Goal: Task Accomplishment & Management: Complete application form

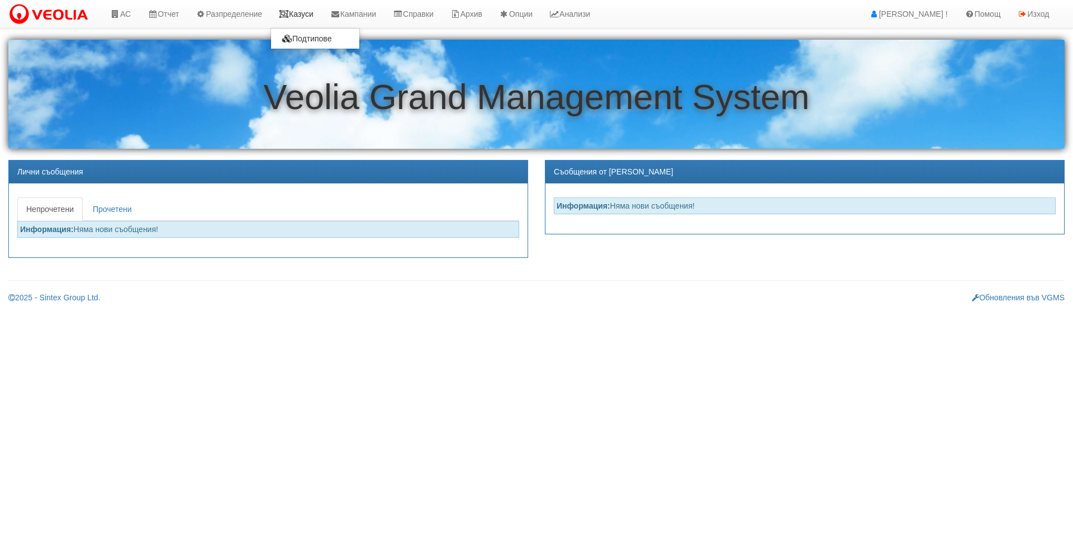
click at [288, 10] on icon at bounding box center [284, 14] width 10 height 8
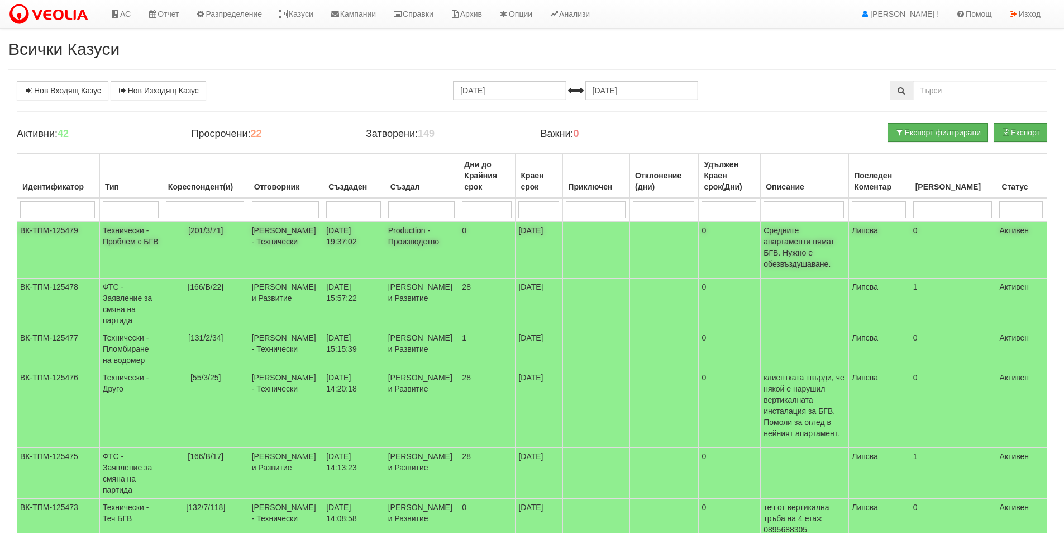
click at [249, 254] on td "[201/3/71]" at bounding box center [206, 249] width 86 height 57
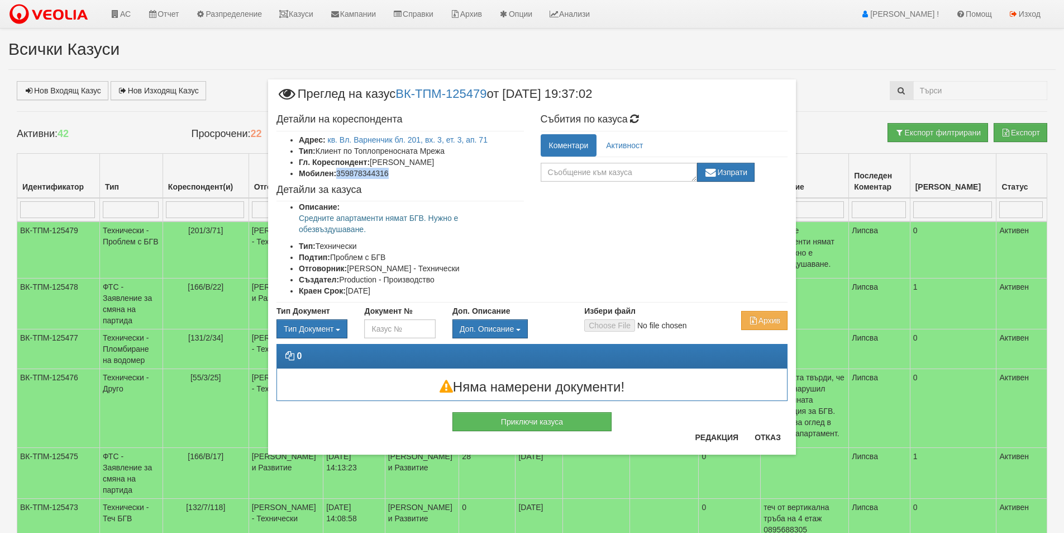
drag, startPoint x: 412, startPoint y: 170, endPoint x: 337, endPoint y: 178, distance: 75.3
click at [337, 178] on li "Мобилен: 359878344316" at bounding box center [411, 173] width 225 height 11
copy li "359878344316"
click at [686, 40] on div "× Преглед на казус ВК-ТПМ-125479 от 11/09/2025 19:37:02 Детайли на кореспондент…" at bounding box center [532, 241] width 545 height 482
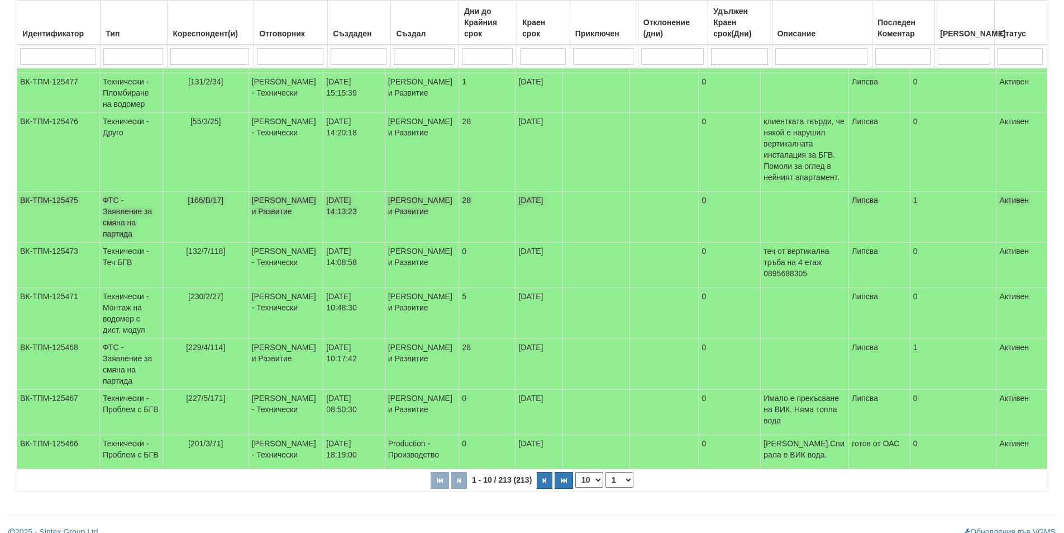
scroll to position [269, 0]
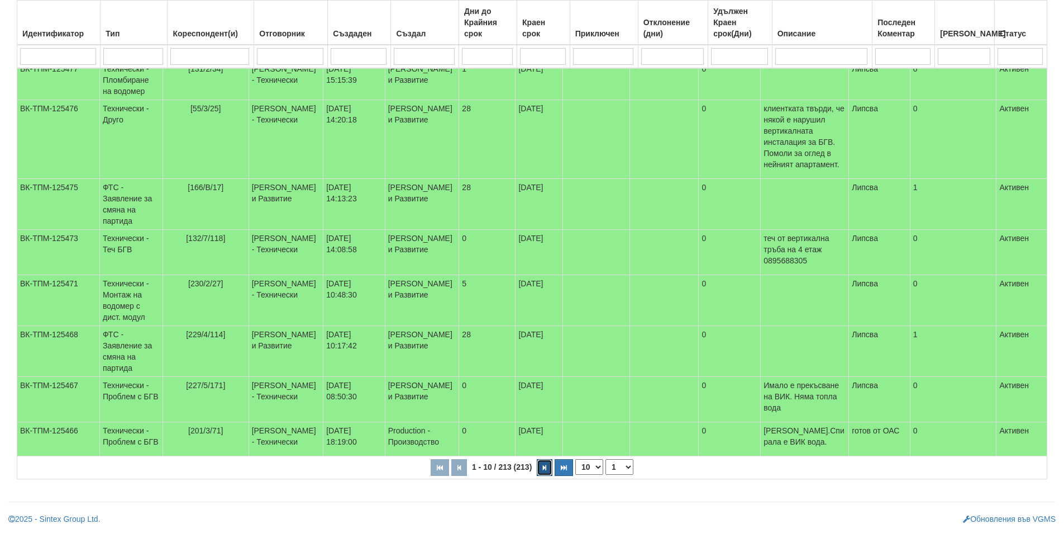
click at [544, 463] on button "button" at bounding box center [545, 467] width 16 height 17
select select "2"
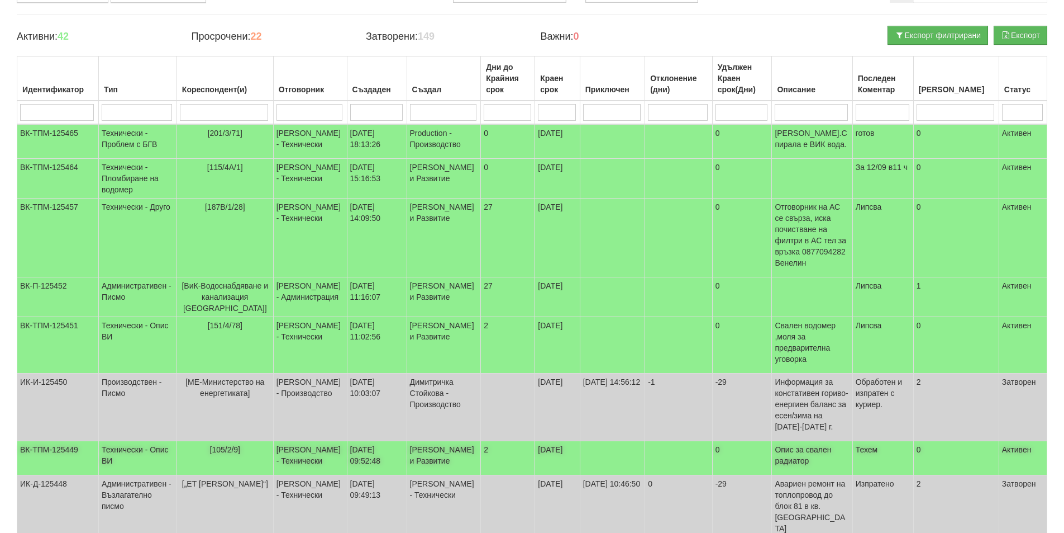
scroll to position [45, 0]
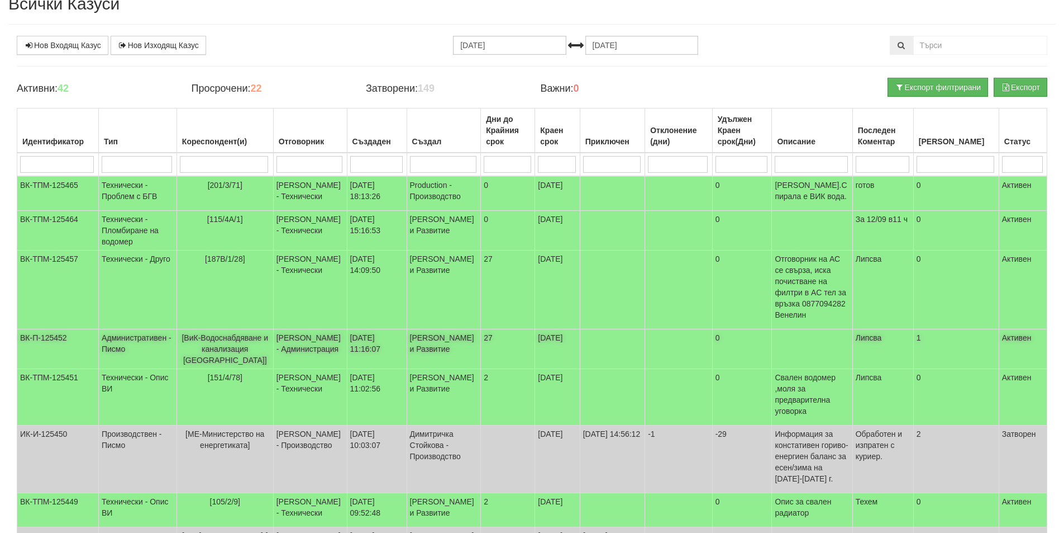
click at [317, 351] on td "[PERSON_NAME] - Администрация" at bounding box center [310, 349] width 74 height 40
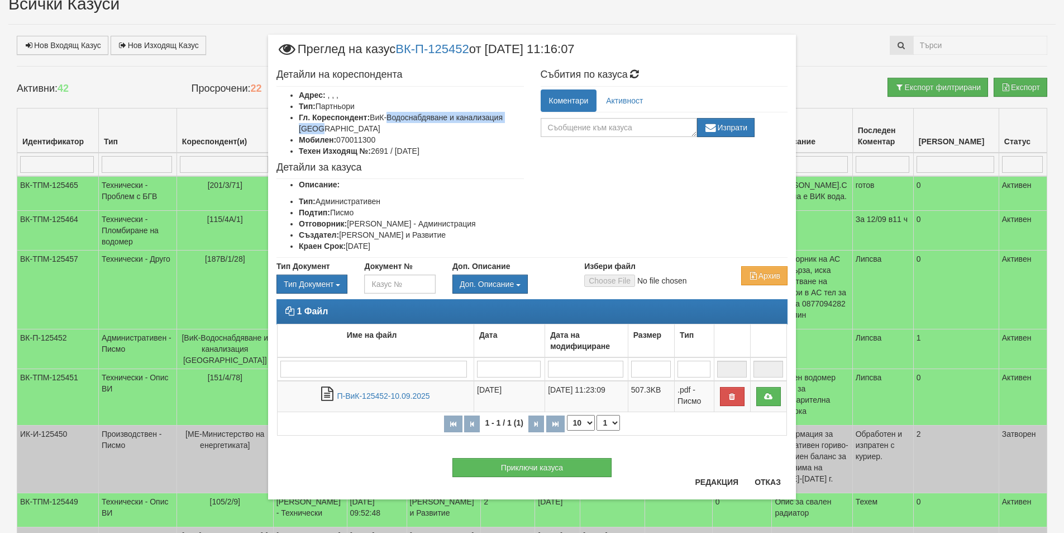
drag, startPoint x: 389, startPoint y: 120, endPoint x: 413, endPoint y: 125, distance: 24.7
click at [413, 125] on li "Гл. Кореспондент: ВиК-Водоснабдяване и канализация Варна" at bounding box center [411, 123] width 225 height 22
copy li "Водоснабдяване и канализация Варна"
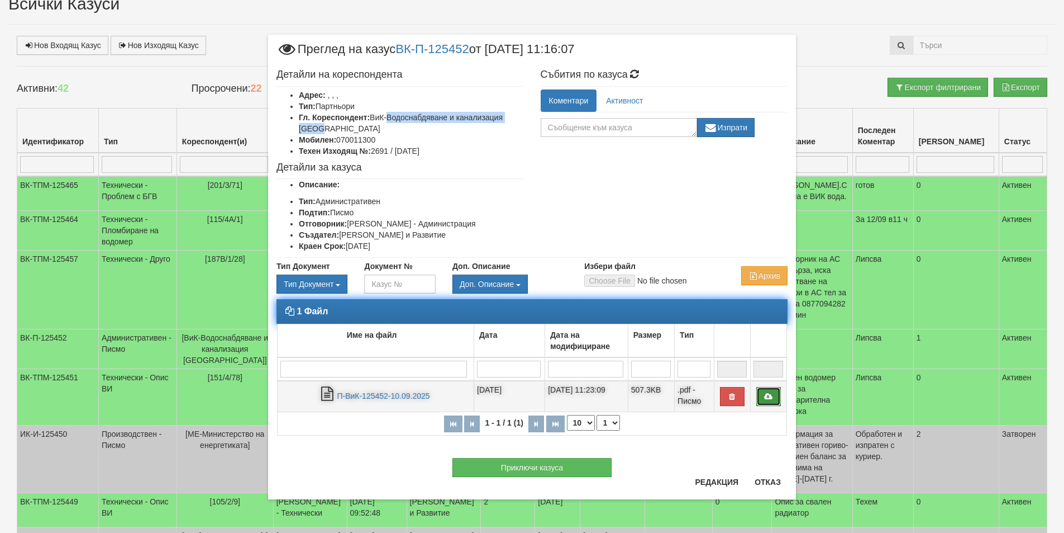
click at [765, 397] on icon at bounding box center [769, 396] width 10 height 8
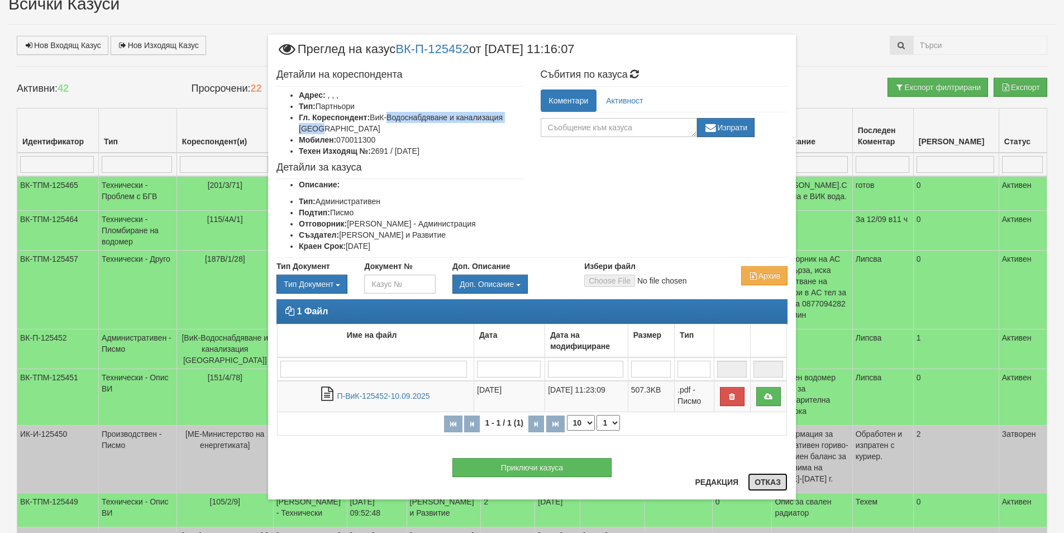
click at [777, 478] on button "Отказ" at bounding box center [768, 482] width 40 height 18
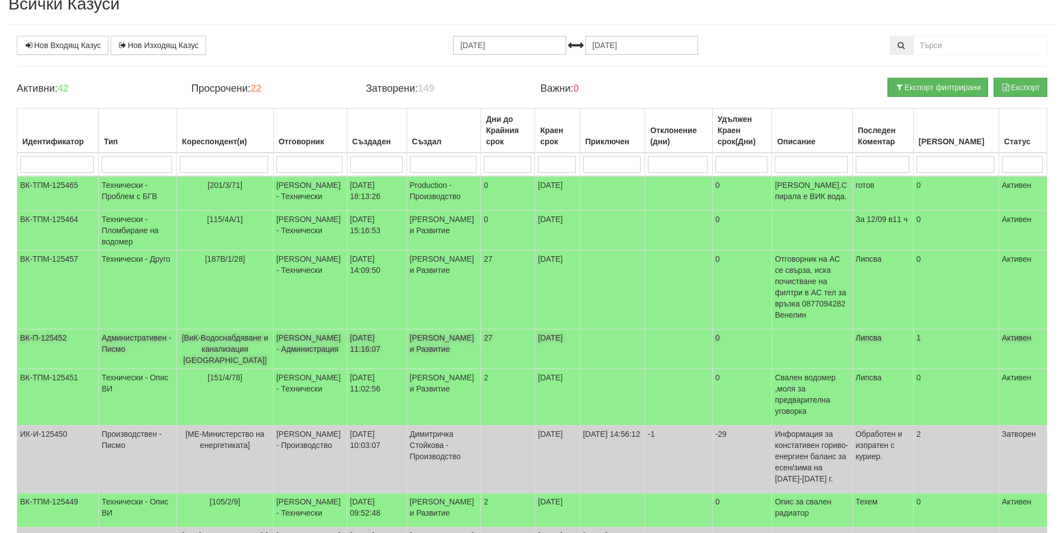
click at [229, 335] on span "[ВиК-Водоснабдяване и канализация [GEOGRAPHIC_DATA]]" at bounding box center [225, 348] width 87 height 31
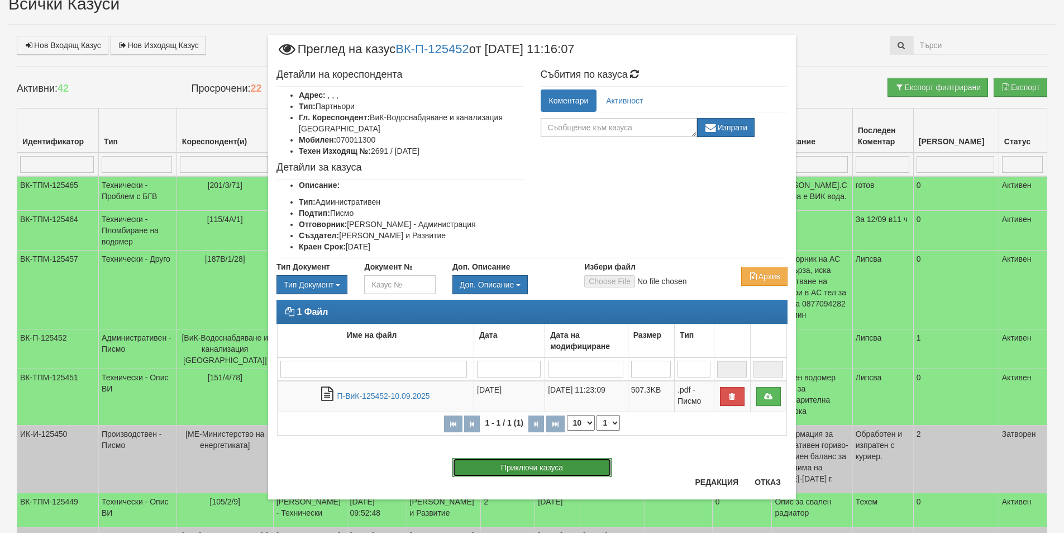
click at [538, 470] on button "Приключи казуса" at bounding box center [532, 467] width 159 height 19
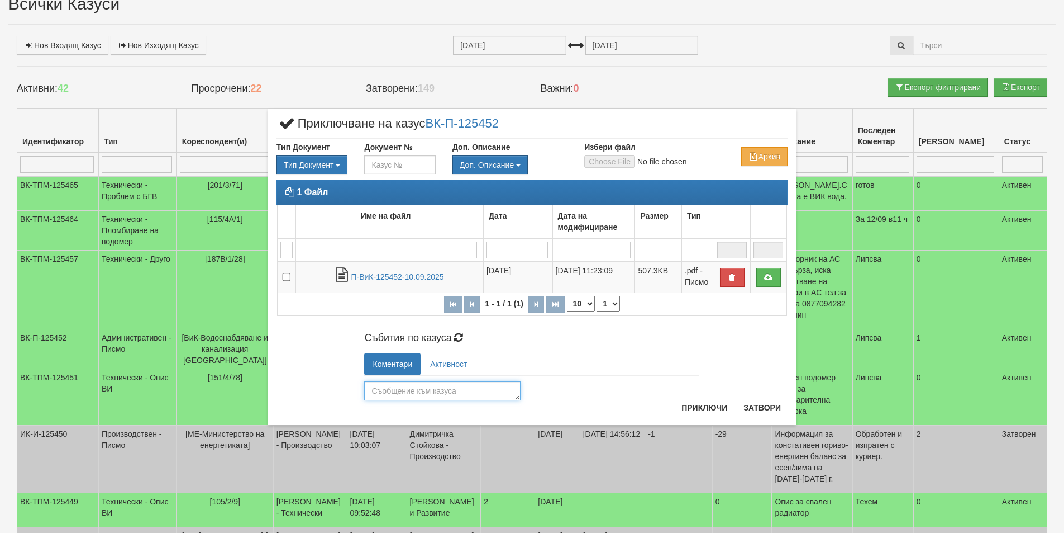
drag, startPoint x: 487, startPoint y: 391, endPoint x: 482, endPoint y: 394, distance: 6.0
click at [487, 392] on textarea at bounding box center [442, 390] width 156 height 19
type textarea "приет"
click at [716, 402] on button "Приключи" at bounding box center [704, 407] width 59 height 18
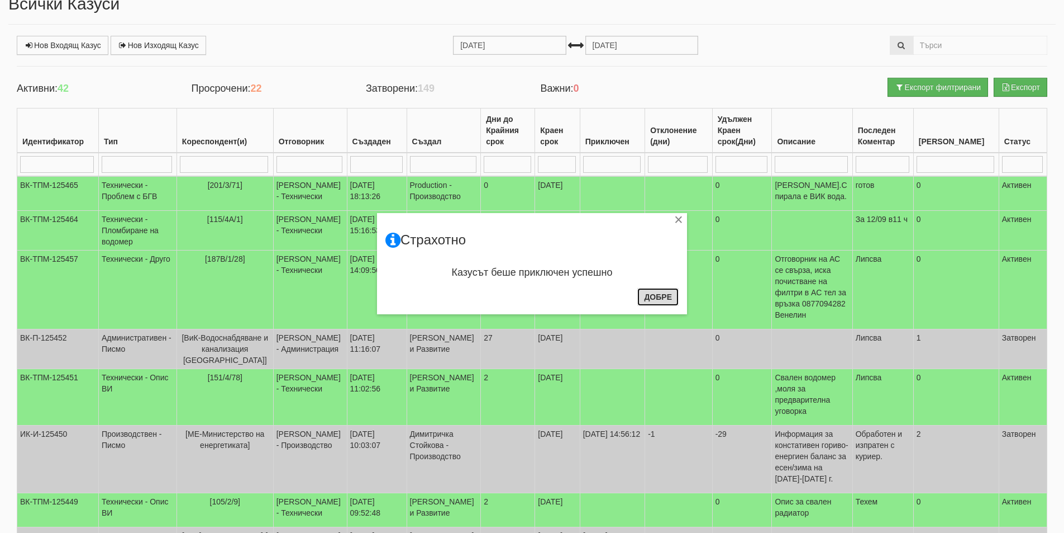
click at [651, 294] on button "Добре" at bounding box center [658, 297] width 41 height 18
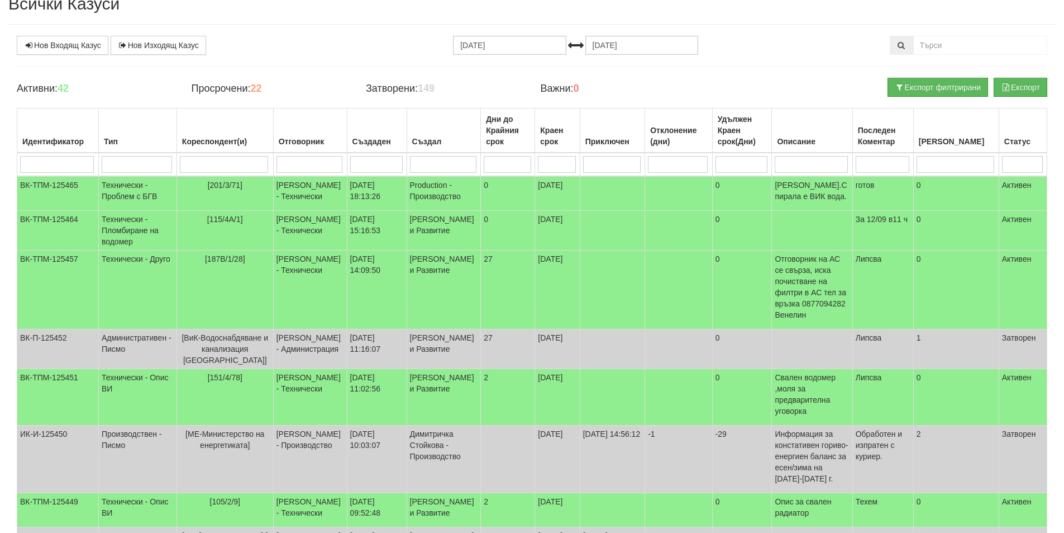
click at [320, 165] on input "search" at bounding box center [310, 164] width 66 height 17
type input "ка"
type input "кат"
select select "1"
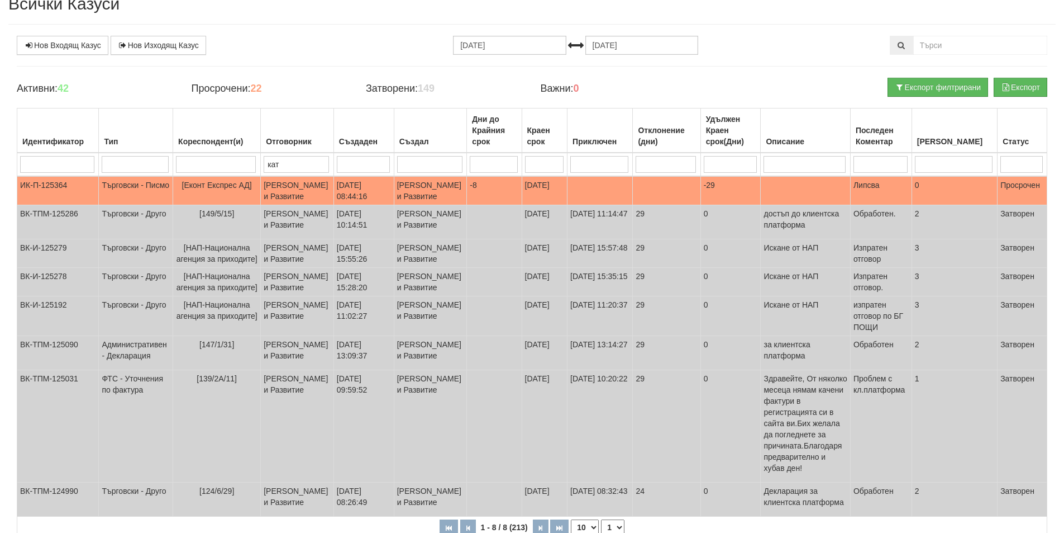
type input "кат"
click at [311, 203] on td "[PERSON_NAME] и Развитие" at bounding box center [297, 190] width 73 height 29
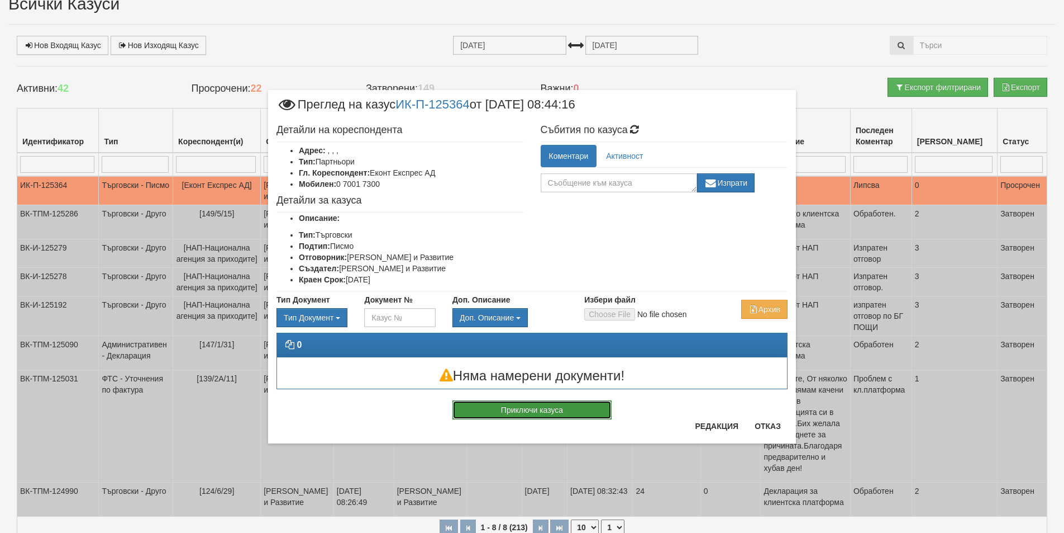
click at [563, 410] on button "Приключи казуса" at bounding box center [532, 409] width 159 height 19
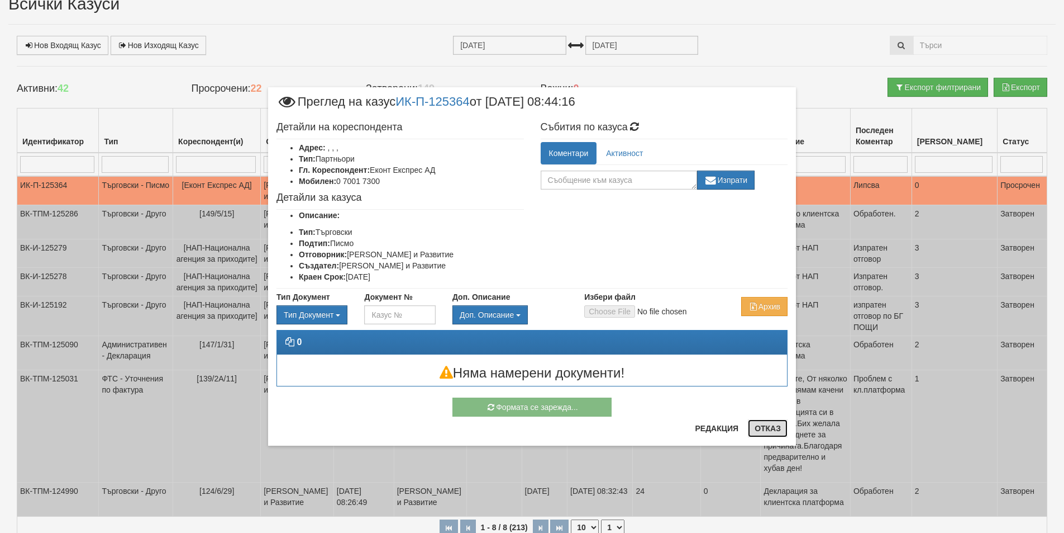
click at [776, 426] on button "Отказ" at bounding box center [768, 428] width 40 height 18
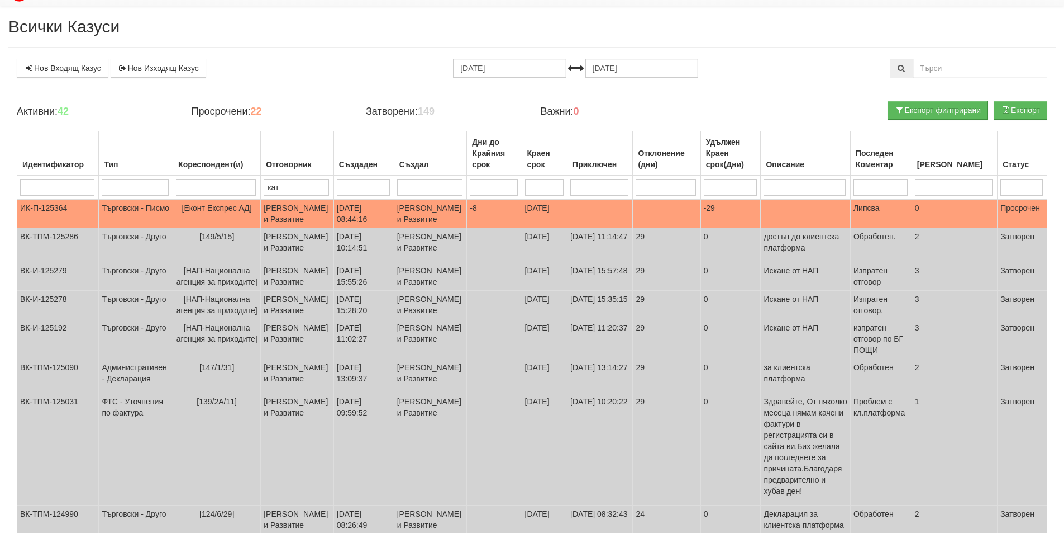
scroll to position [0, 0]
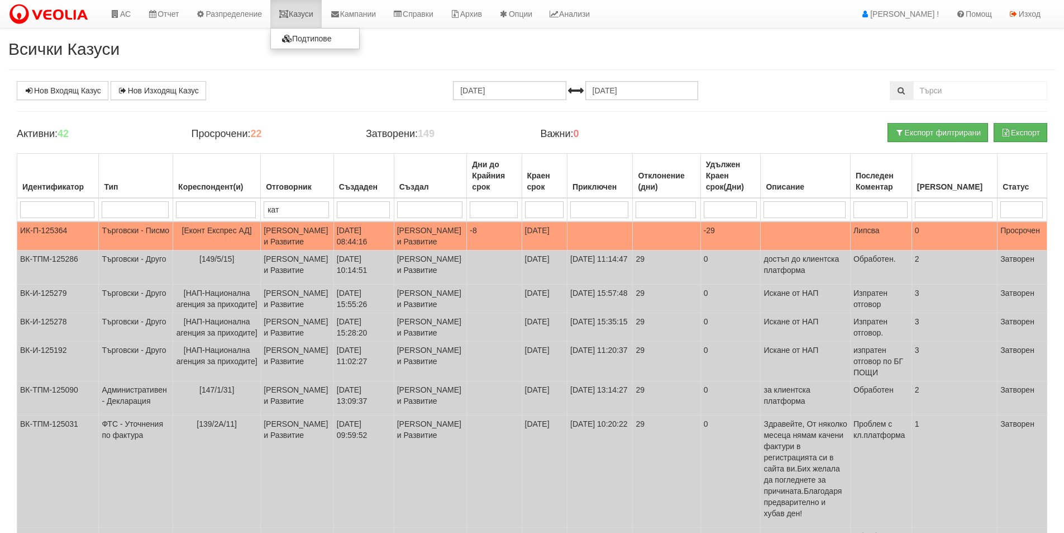
click at [299, 16] on link "Казуси" at bounding box center [295, 14] width 51 height 28
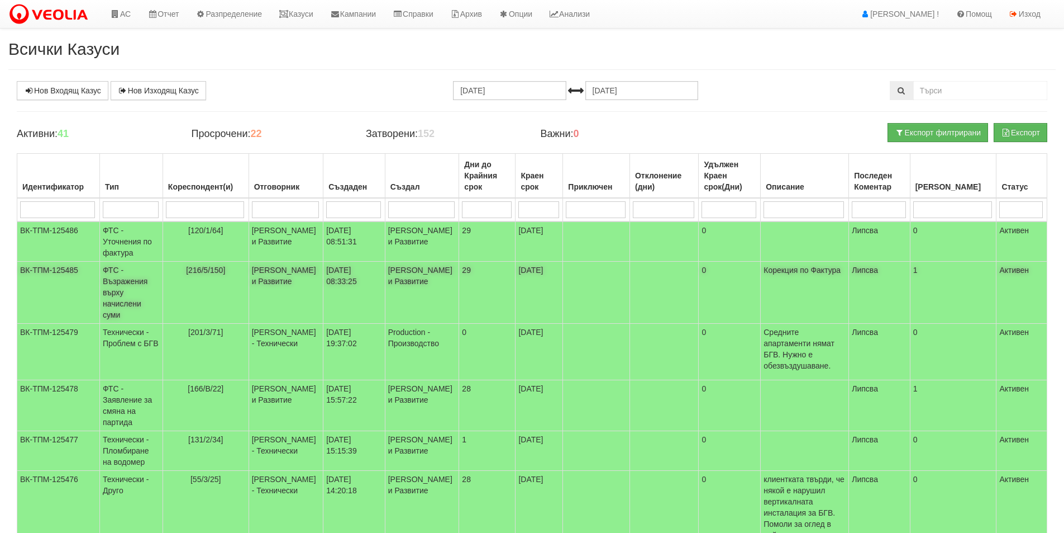
click at [198, 274] on span "[216/5/150]" at bounding box center [205, 269] width 39 height 9
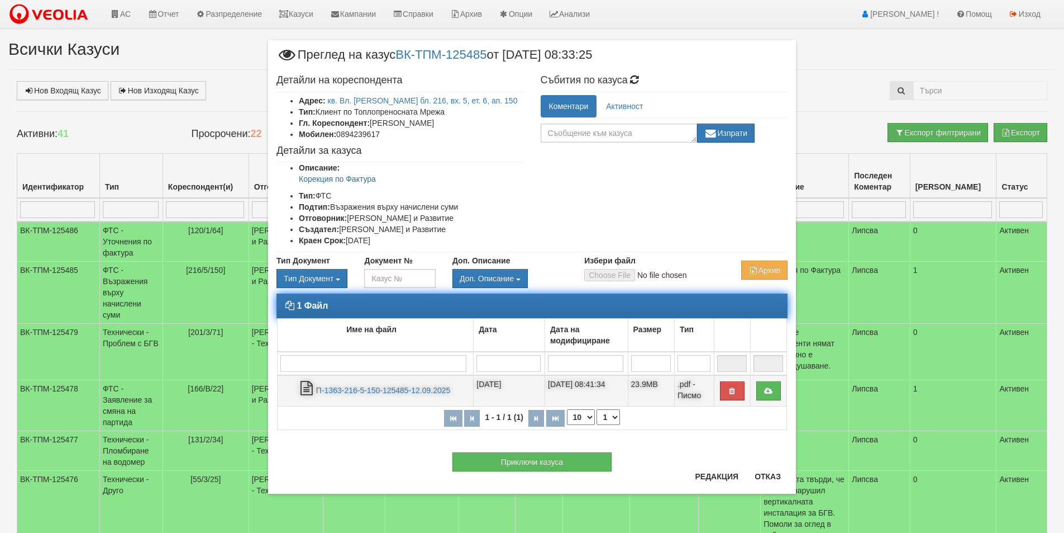
click at [418, 396] on td "П-1363-216-5-150-125485-12.09.2025" at bounding box center [376, 390] width 196 height 31
click at [415, 391] on link "П-1363-216-5-150-125485-12.09.2025" at bounding box center [383, 390] width 134 height 9
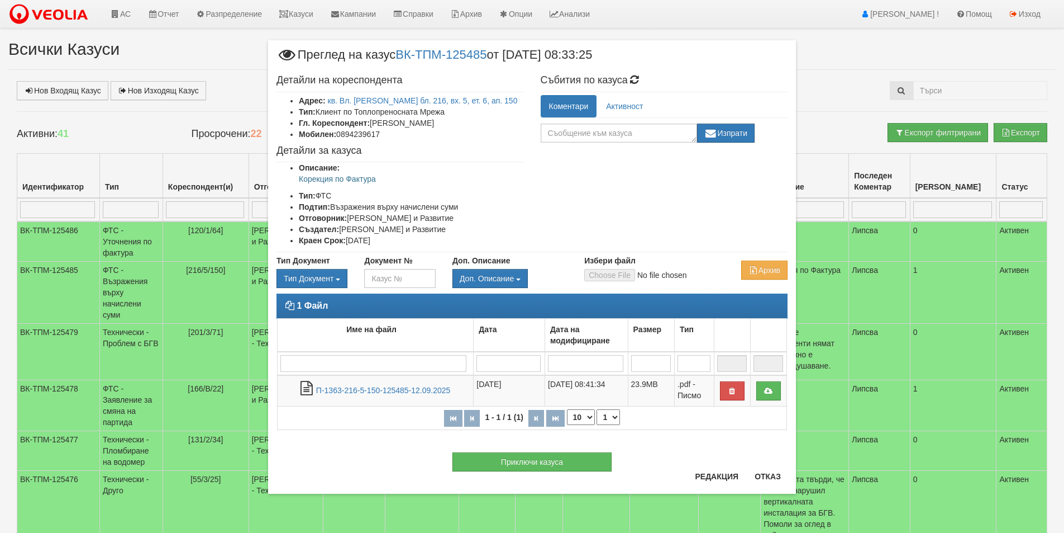
drag, startPoint x: 438, startPoint y: 121, endPoint x: 372, endPoint y: 120, distance: 65.4
click at [372, 120] on li "Гл. Кореспондент: Фатме Ахмедова" at bounding box center [411, 122] width 225 height 11
copy li "Фатме Ахмедова"
drag, startPoint x: 396, startPoint y: 140, endPoint x: 348, endPoint y: 139, distance: 48.6
click at [348, 139] on div "Детайли на кореспондента Адрес: кв. Вл. Варненчик бл. 216, вх. 5, ет. 6, ап. 15…" at bounding box center [400, 160] width 264 height 183
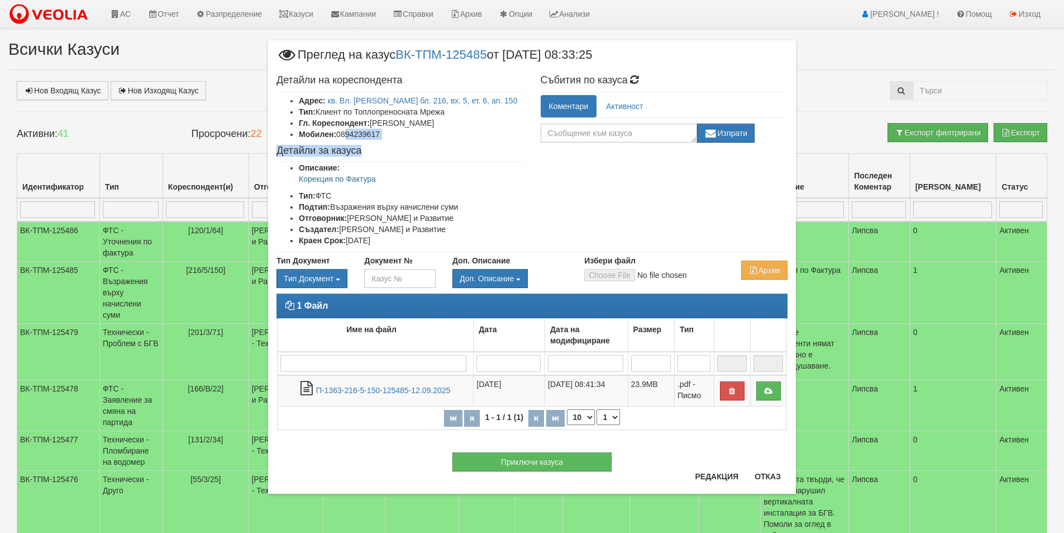
click at [388, 142] on div "Детайли на кореспондента Адрес: кв. Вл. Варненчик бл. 216, вх. 5, ет. 6, ап. 15…" at bounding box center [400, 160] width 264 height 183
drag, startPoint x: 386, startPoint y: 134, endPoint x: 339, endPoint y: 135, distance: 46.4
click at [339, 135] on li "Мобилен: 0894239617" at bounding box center [411, 134] width 225 height 11
copy li "0894239617"
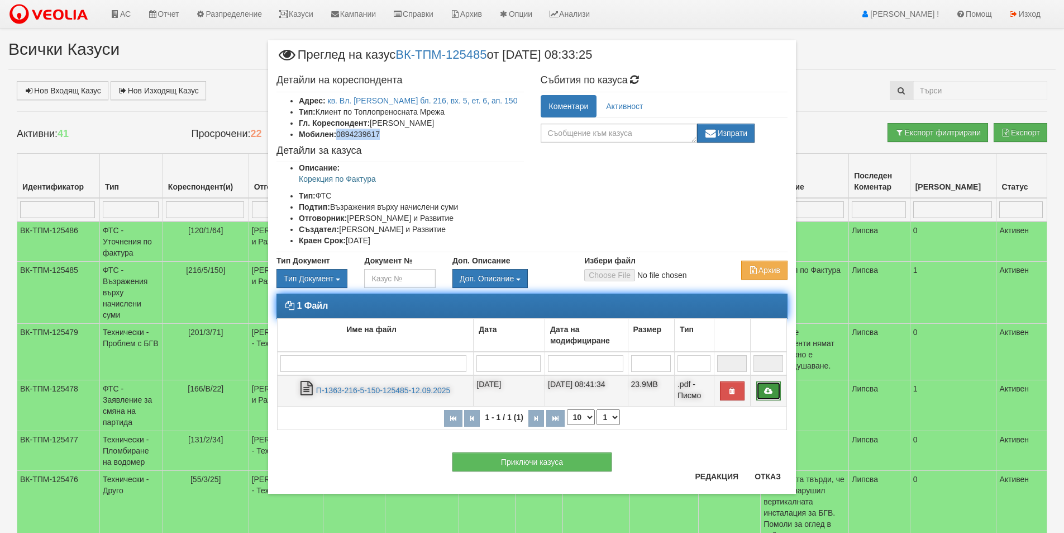
click at [768, 384] on link at bounding box center [769, 390] width 25 height 19
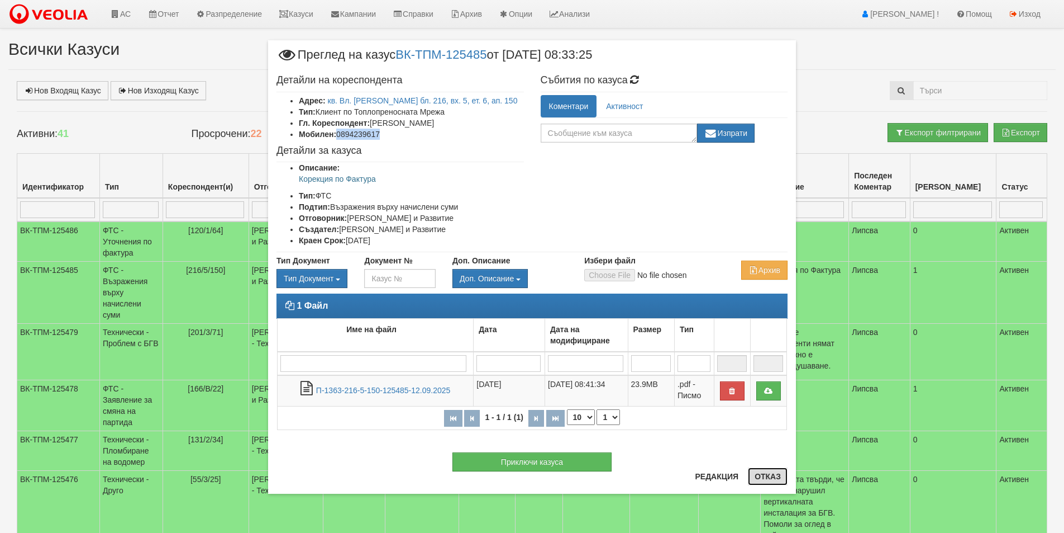
click at [767, 474] on button "Отказ" at bounding box center [768, 476] width 40 height 18
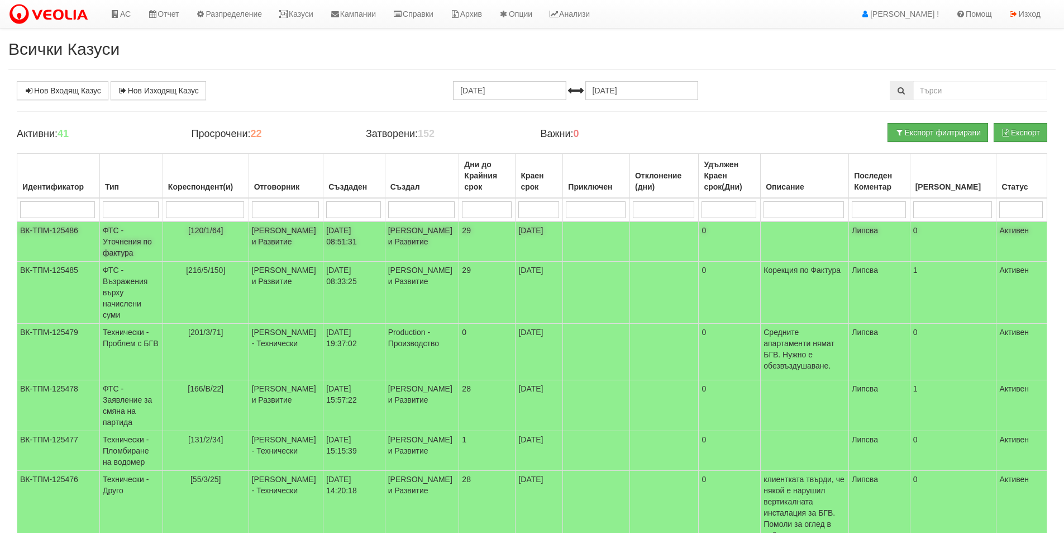
click at [280, 244] on td "Антоанета Ганева - Клиенти и Развитие" at bounding box center [286, 241] width 75 height 40
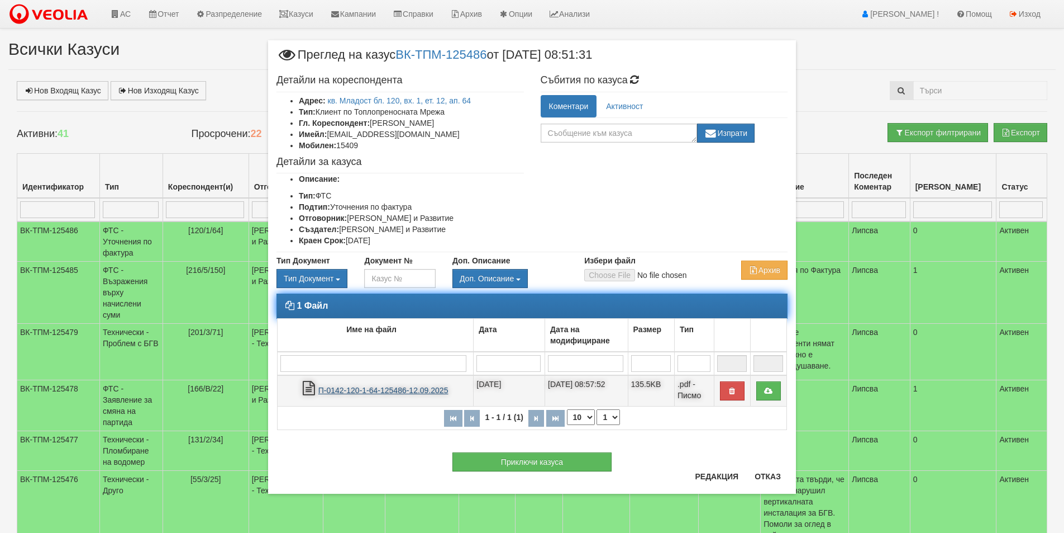
click at [419, 390] on link "П-0142-120-1-64-125486-12.09.2025" at bounding box center [383, 390] width 130 height 9
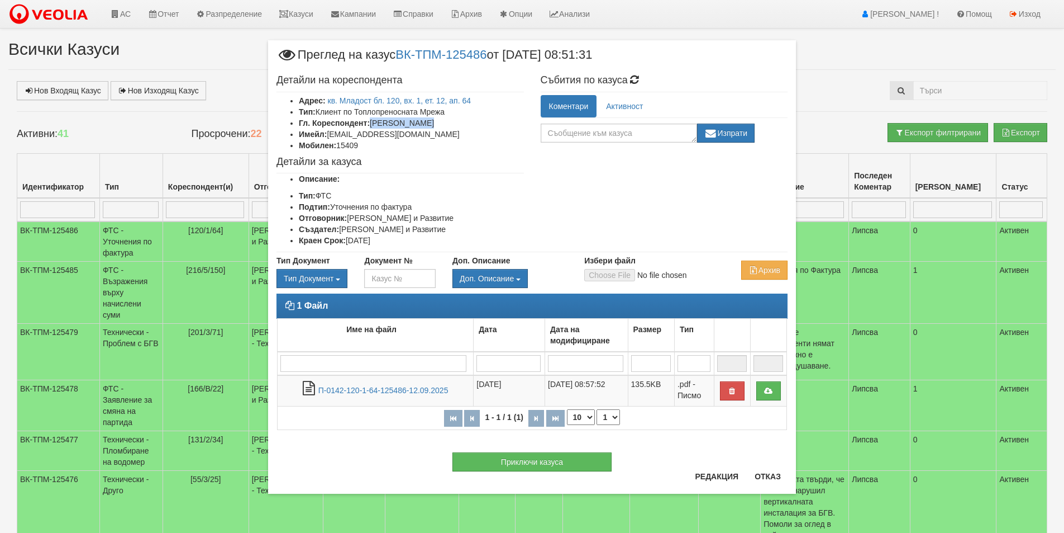
drag, startPoint x: 438, startPoint y: 120, endPoint x: 372, endPoint y: 123, distance: 65.4
click at [372, 123] on li "Гл. Кореспондент: Петър Чернаев" at bounding box center [411, 122] width 225 height 11
copy li "Петър Чернаев"
click at [375, 142] on li "Мобилен: 15409" at bounding box center [411, 145] width 225 height 11
drag, startPoint x: 419, startPoint y: 132, endPoint x: 329, endPoint y: 136, distance: 90.1
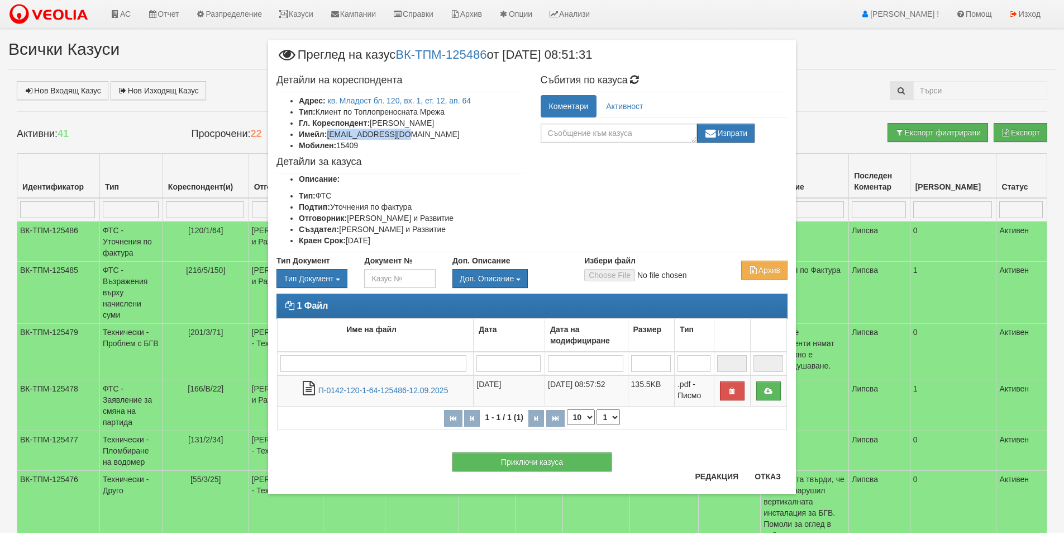
click at [329, 136] on li "Имейл: peshoboy@gmail.com" at bounding box center [411, 134] width 225 height 11
copy li "peshoboy@gmail.com"
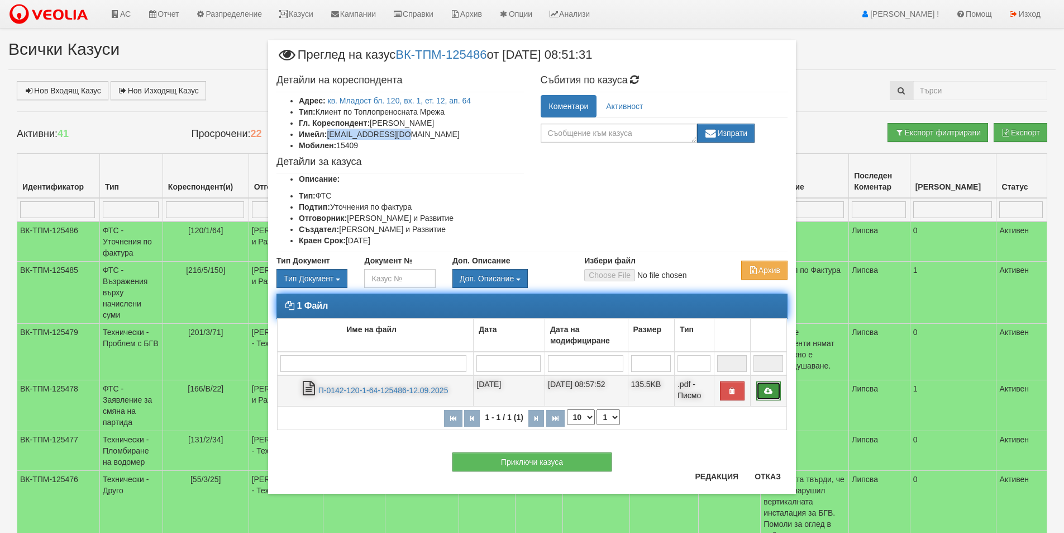
click at [774, 398] on link at bounding box center [769, 390] width 25 height 19
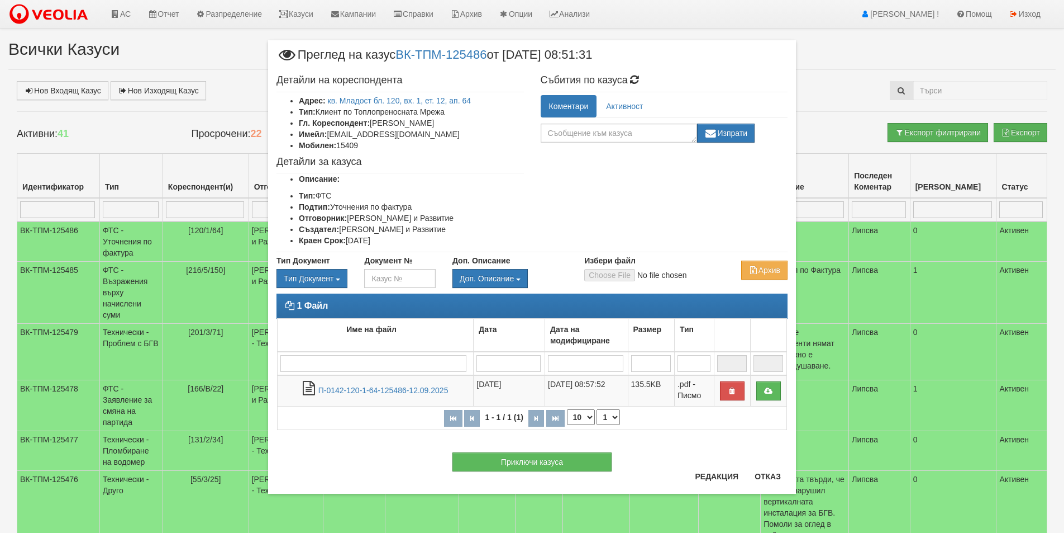
click at [780, 462] on div "Приключи казуса" at bounding box center [532, 456] width 528 height 30
click at [777, 470] on div "Приключи казуса" at bounding box center [532, 456] width 528 height 30
click at [769, 477] on button "Отказ" at bounding box center [768, 476] width 40 height 18
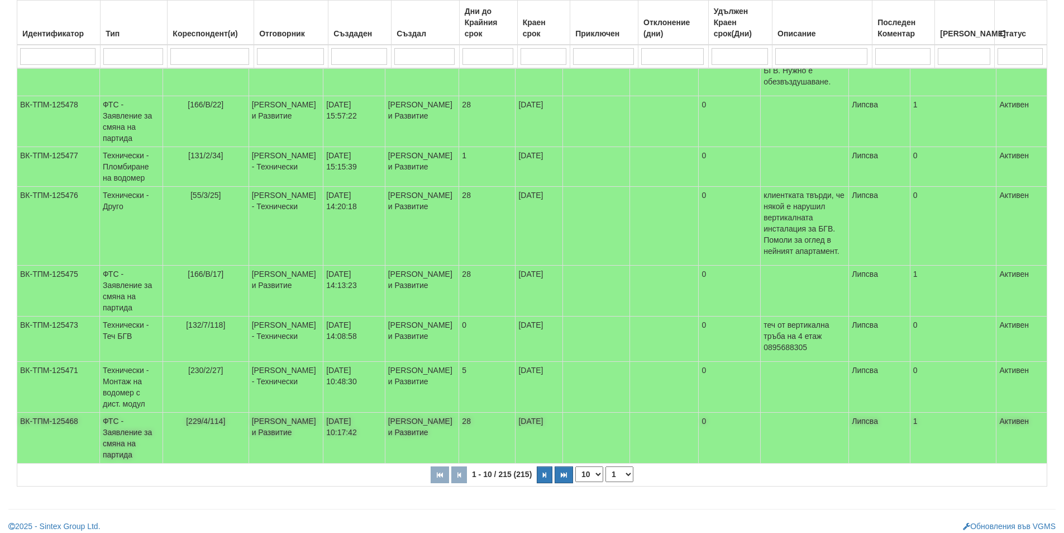
scroll to position [286, 0]
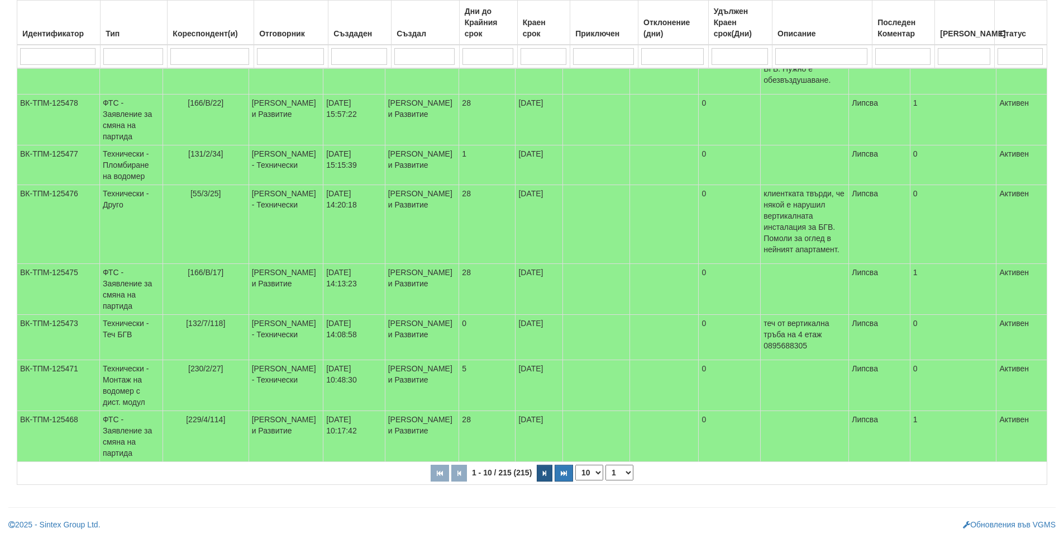
click at [539, 462] on th "1 - 10 / 215 (215) 10 20 30 40 1 2 3 4 5 6 10 15 20 22" at bounding box center [532, 473] width 1030 height 23
click at [541, 464] on button "button" at bounding box center [545, 472] width 16 height 17
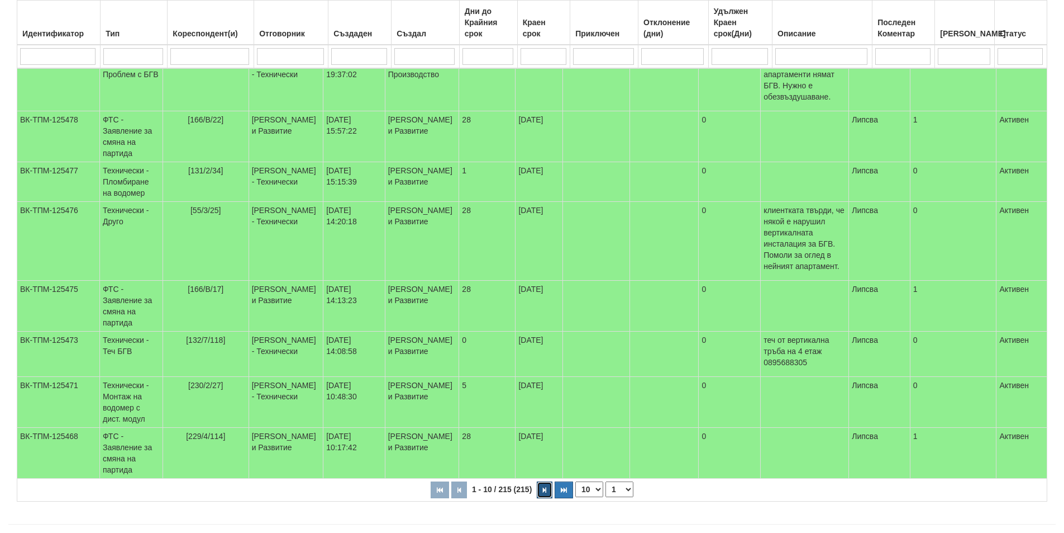
select select "2"
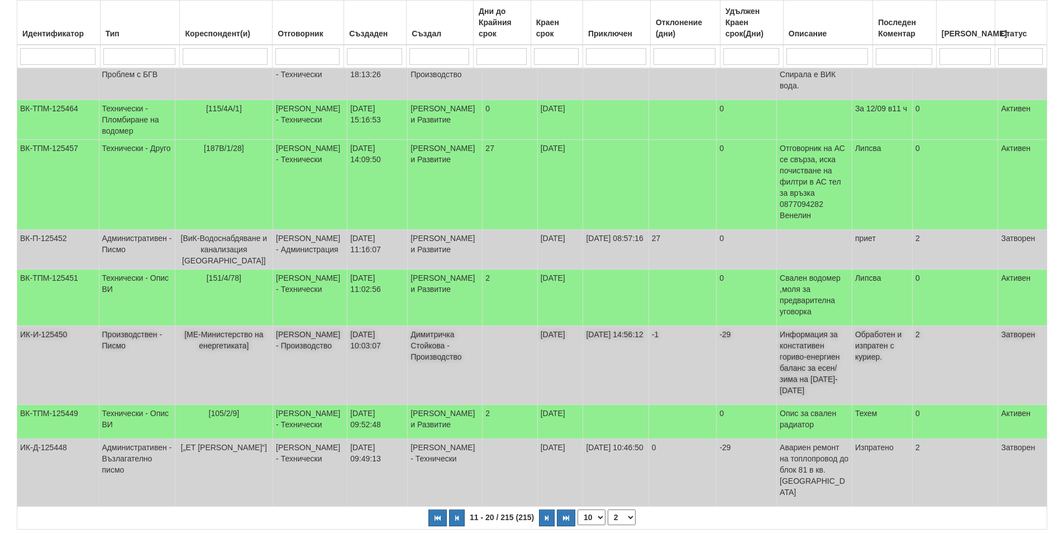
click at [261, 330] on td "[МЕ-Министерство на енергетиката]" at bounding box center [224, 365] width 98 height 79
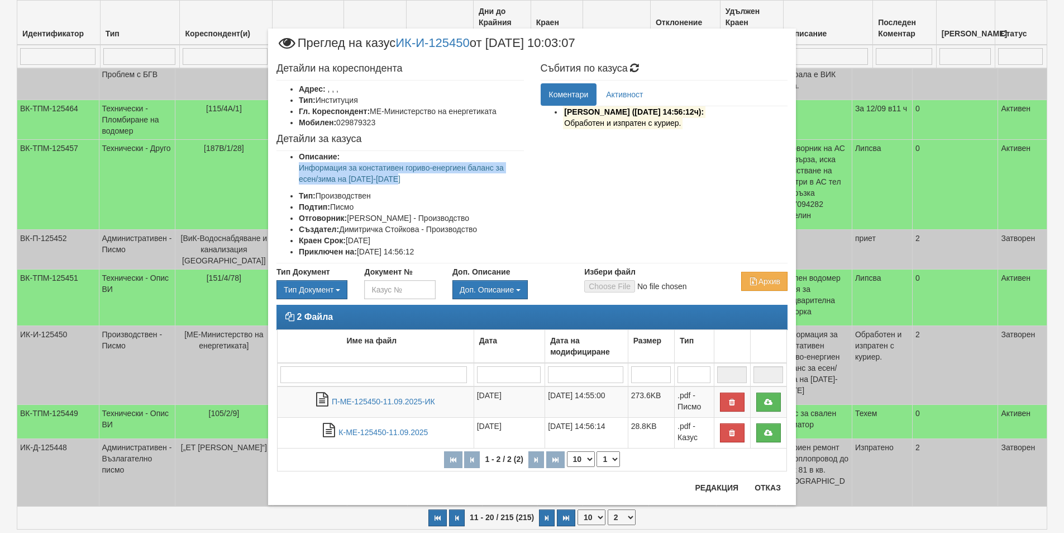
drag, startPoint x: 393, startPoint y: 176, endPoint x: 292, endPoint y: 171, distance: 101.3
click at [292, 171] on ul "Описание: Информация за констативен гориво-енергиен баланс за есен/зима на 2025…" at bounding box center [401, 204] width 248 height 106
copy p "Информация за констативен гориво-енергиен баланс за есен/зима на [DATE]-[DATE] …"
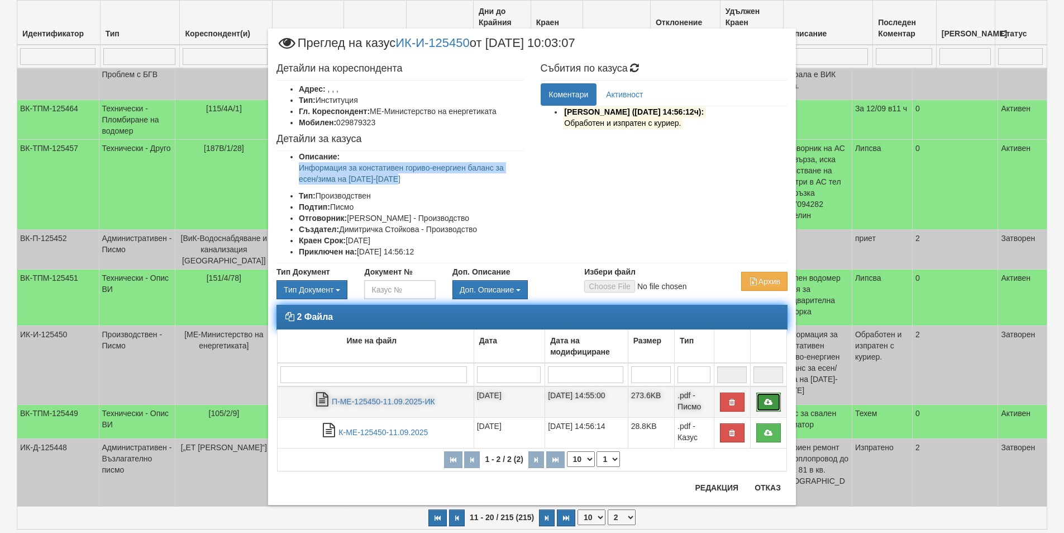
click at [765, 405] on icon at bounding box center [769, 402] width 10 height 8
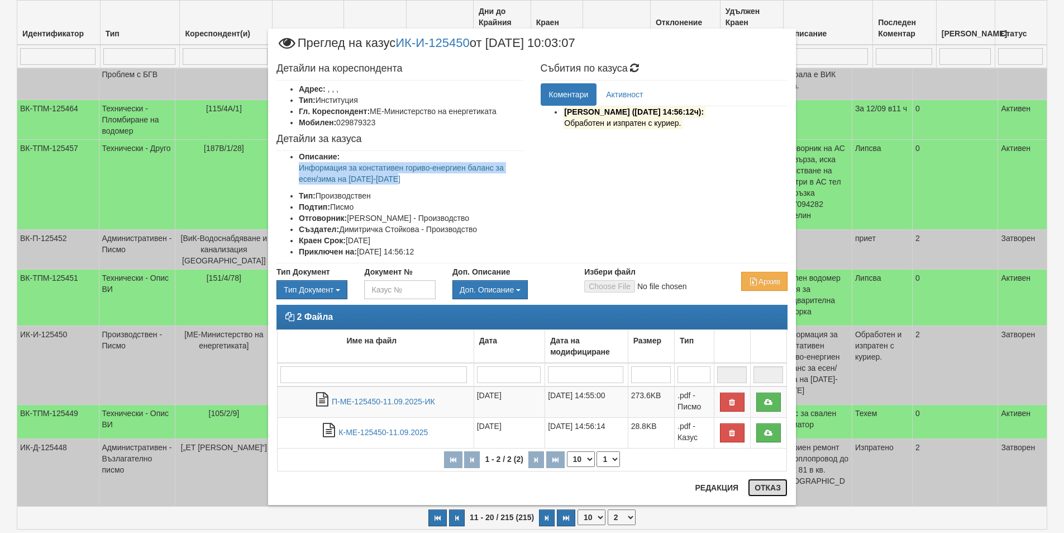
click at [766, 485] on button "Отказ" at bounding box center [768, 487] width 40 height 18
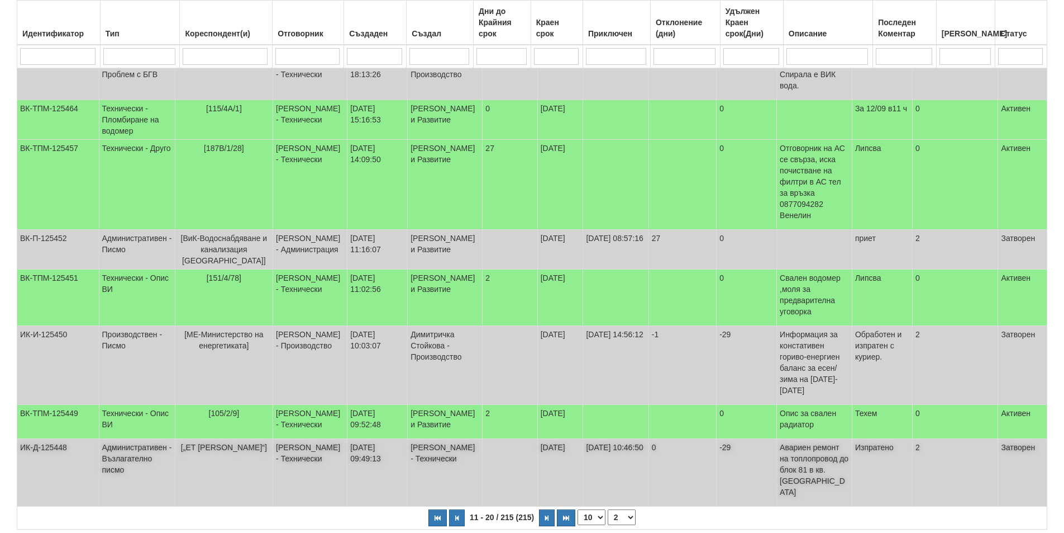
click at [230, 439] on td "[„ЕТ [PERSON_NAME]“]" at bounding box center [224, 473] width 98 height 68
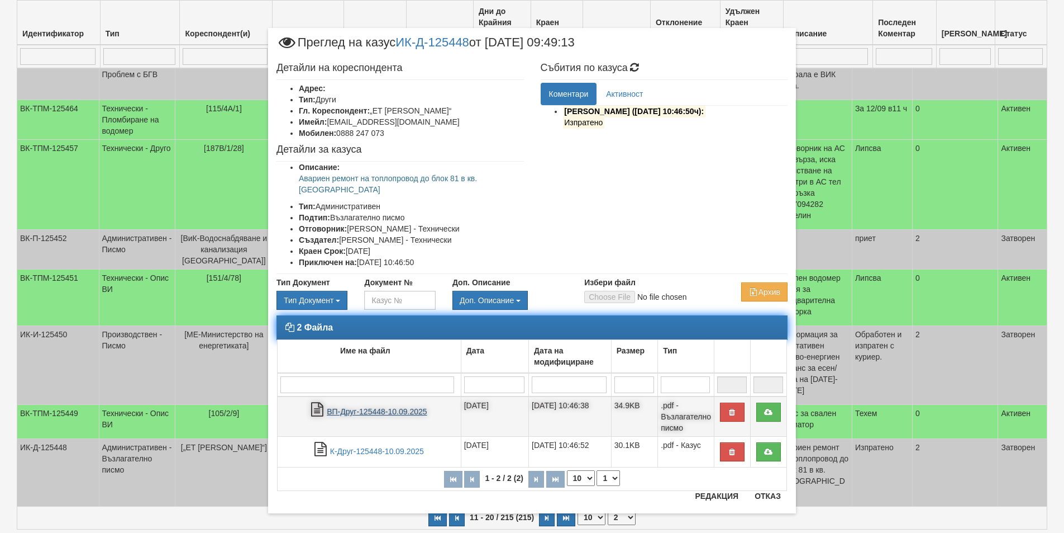
click at [397, 407] on link "ВП-Друг-125448-10.09.2025" at bounding box center [377, 411] width 100 height 9
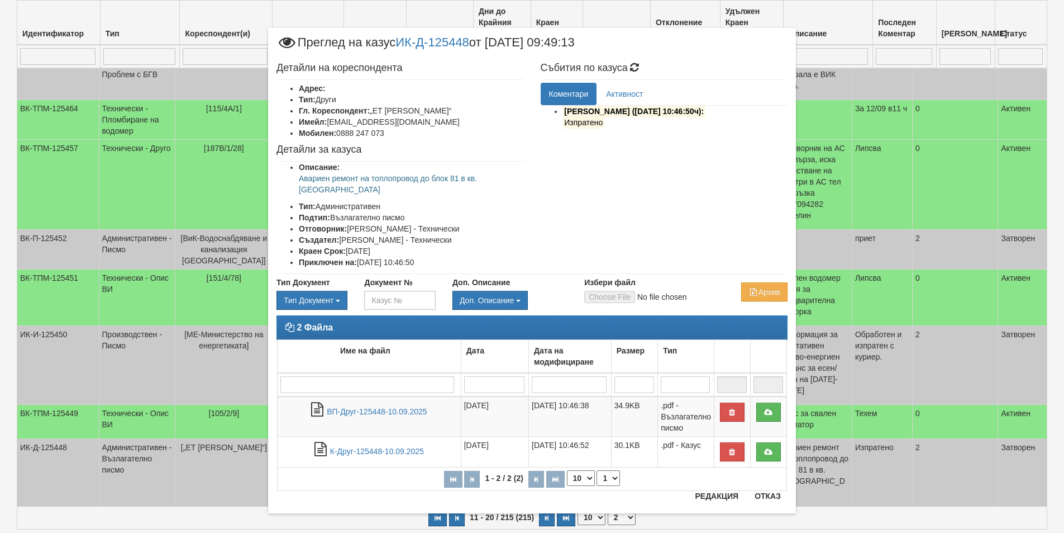
drag, startPoint x: 454, startPoint y: 109, endPoint x: 367, endPoint y: 109, distance: 87.2
click at [367, 109] on li "Гл. Кореспондент: „ЕТ Станка Василева“" at bounding box center [411, 110] width 225 height 11
copy li "„ЕТ Станка Василева“"
drag, startPoint x: 513, startPoint y: 178, endPoint x: 296, endPoint y: 175, distance: 216.8
click at [299, 175] on p "Авариен ремонт на топлопровод до блок 81 в кв.[GEOGRAPHIC_DATA]" at bounding box center [411, 184] width 225 height 22
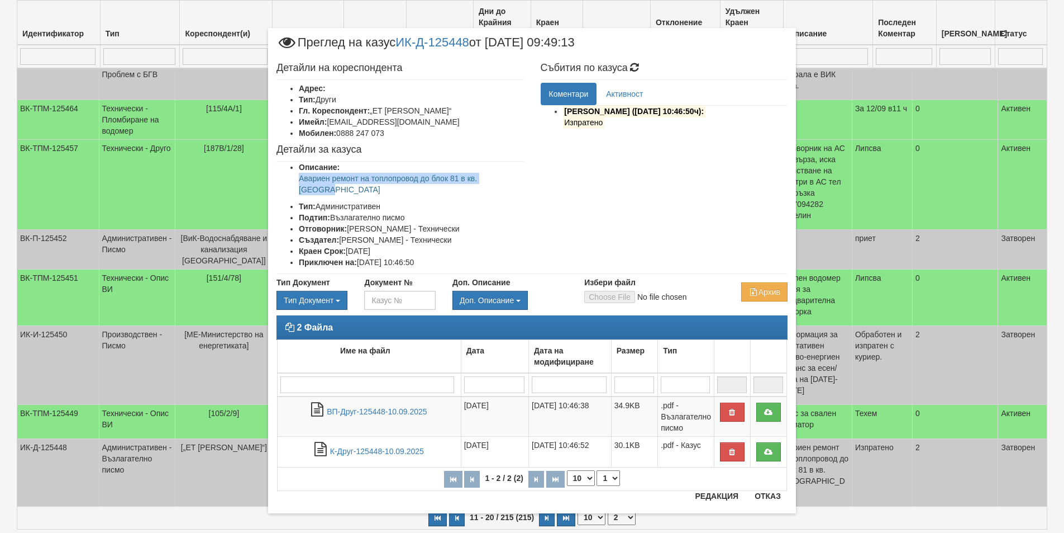
copy p "Авариен ремонт на топлопровод до блок 81 в кв.[GEOGRAPHIC_DATA]"
click at [775, 492] on button "Отказ" at bounding box center [768, 496] width 40 height 18
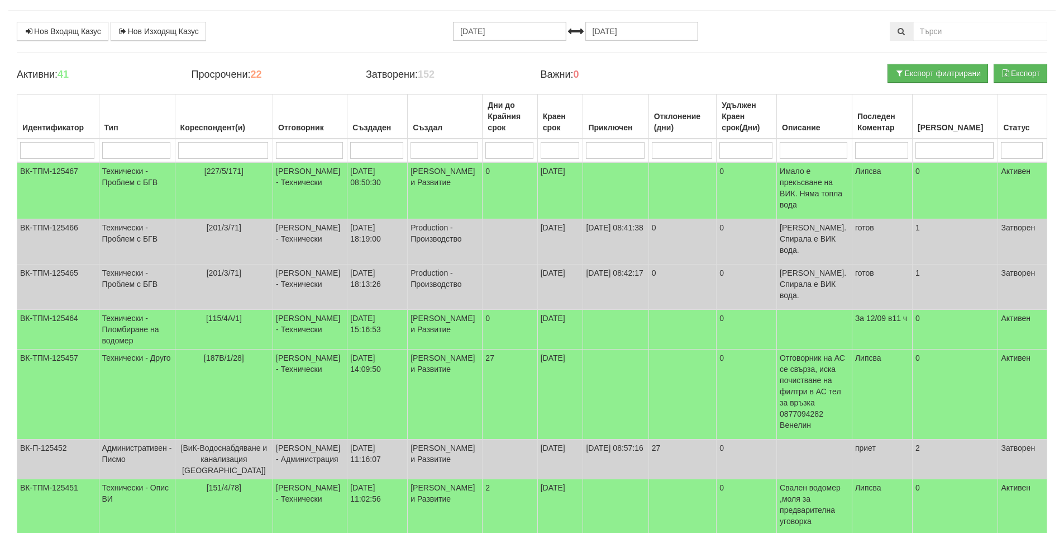
scroll to position [0, 0]
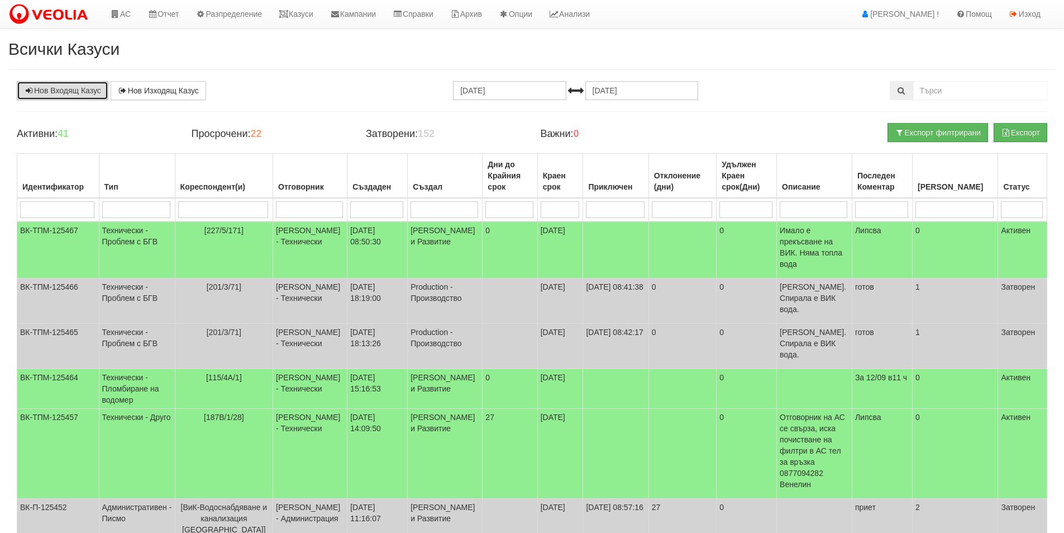
click at [71, 95] on link "Нов Входящ Казус" at bounding box center [63, 90] width 92 height 19
click at [120, 10] on link "АС" at bounding box center [120, 14] width 37 height 28
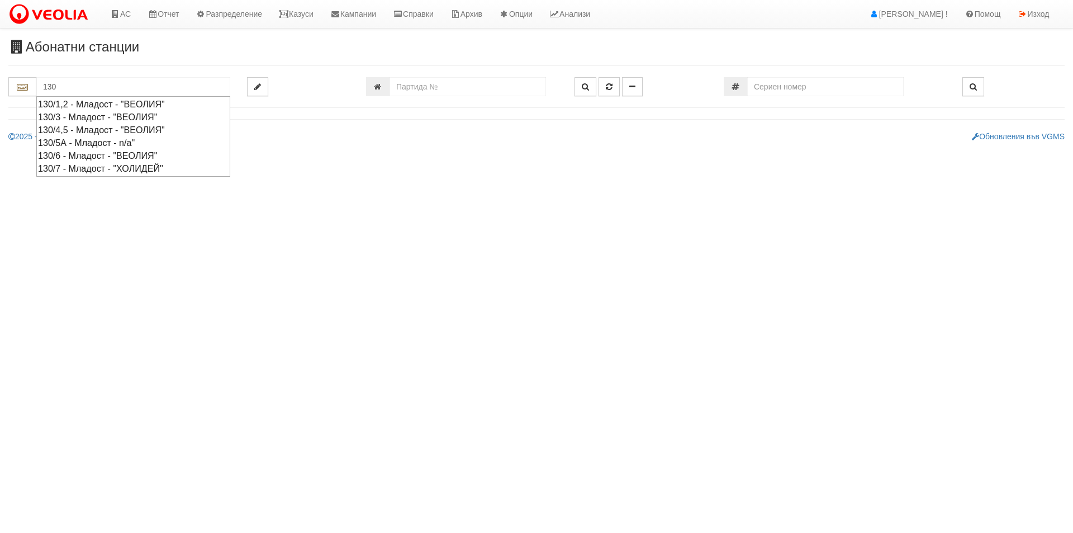
click at [103, 110] on div "130/1,2 - Младост - "ВЕОЛИЯ"" at bounding box center [133, 104] width 191 height 13
type input "130/1,2 - Младост - "ВЕОЛИЯ""
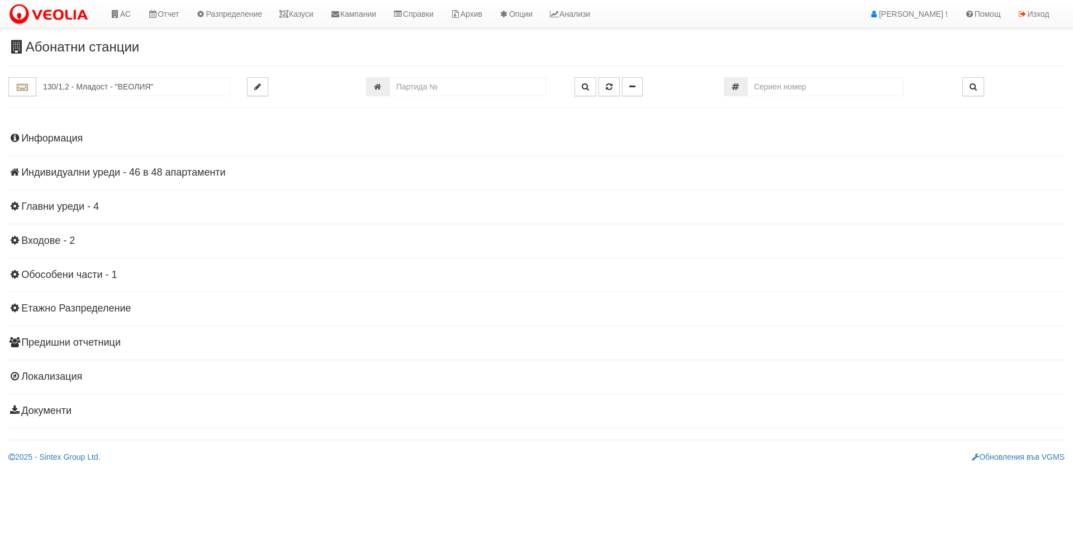
click at [189, 170] on h4 "Индивидуални уреди - 46 в 48 апартаменти" at bounding box center [536, 172] width 1056 height 11
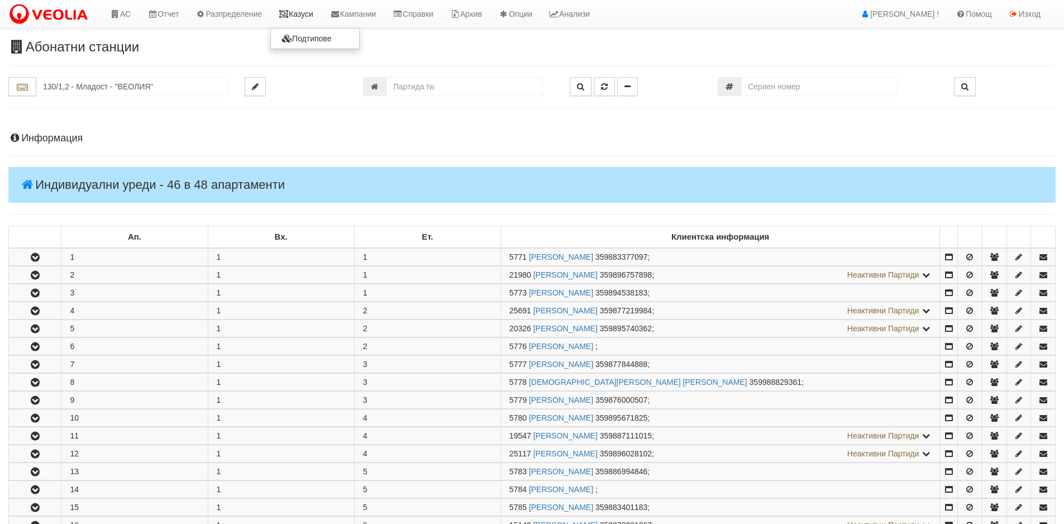
click at [317, 20] on link "Казуси" at bounding box center [295, 14] width 51 height 28
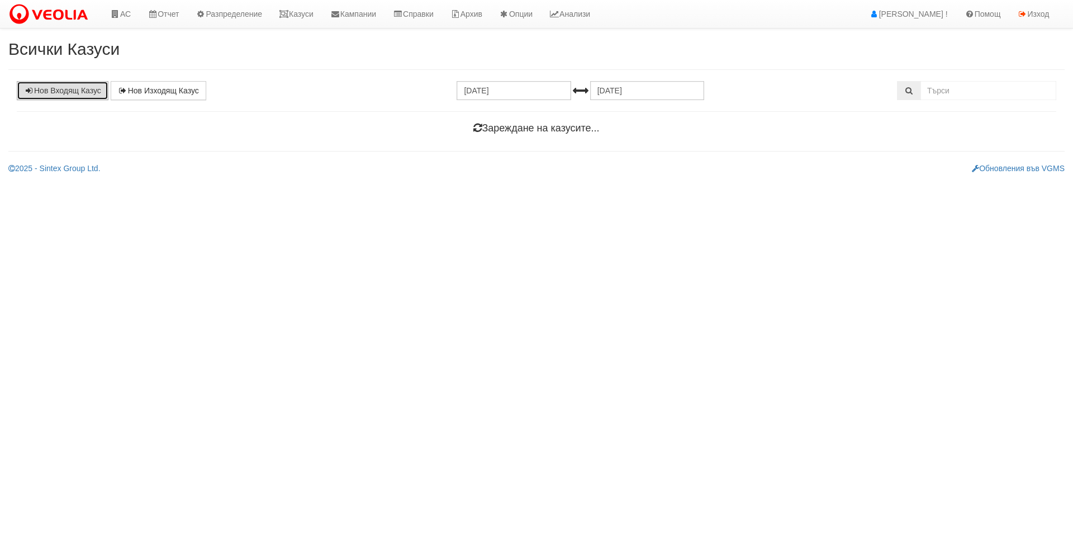
click at [96, 87] on link "Нов Входящ Казус" at bounding box center [63, 90] width 92 height 19
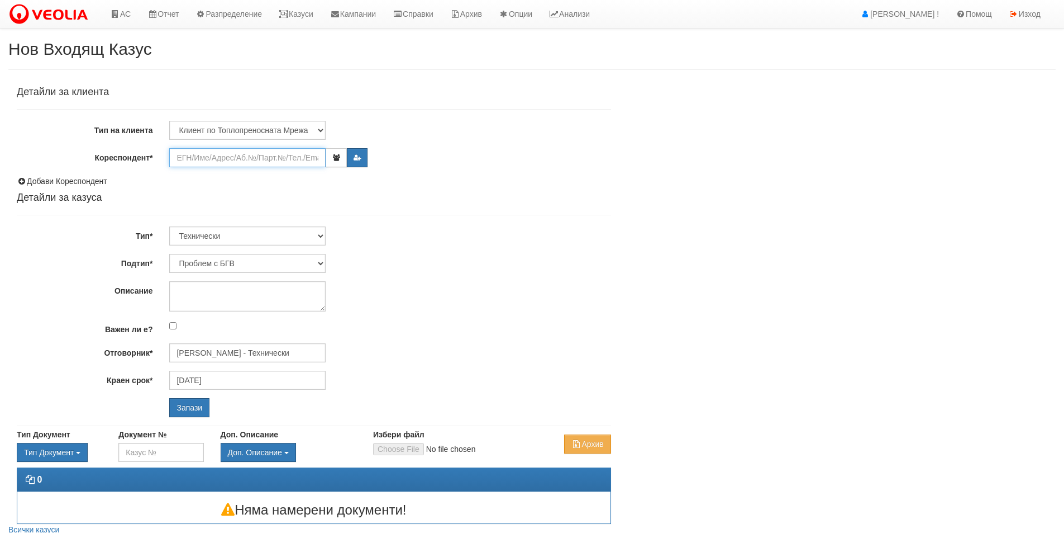
click at [266, 151] on input "Кореспондент*" at bounding box center [247, 157] width 156 height 19
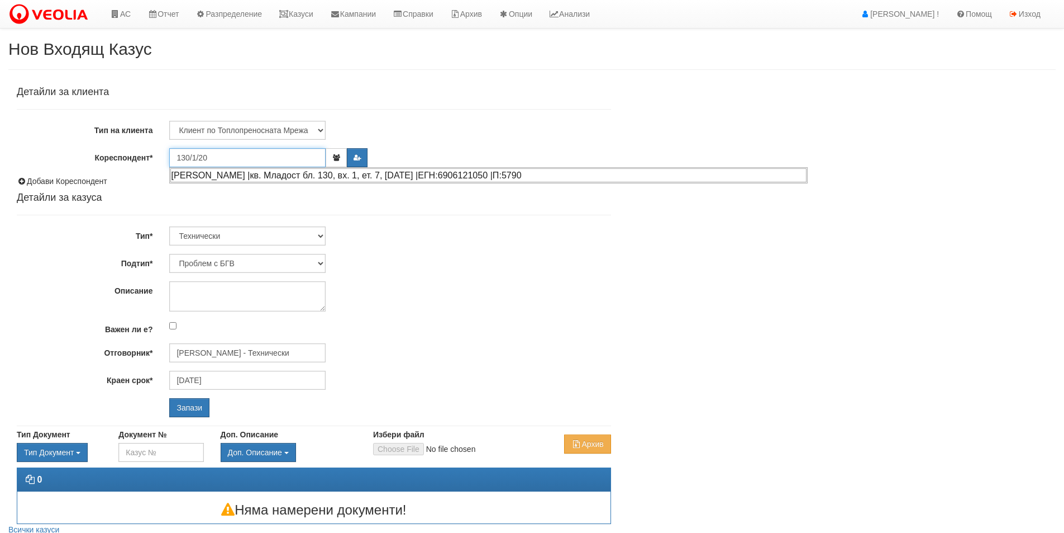
click at [265, 175] on div "[PERSON_NAME] |кв. Младост бл. 130, вх. 1, ет. 7, [DATE] |ЕГН:6906121050 |П:5790" at bounding box center [488, 175] width 636 height 14
type input "[PERSON_NAME]"
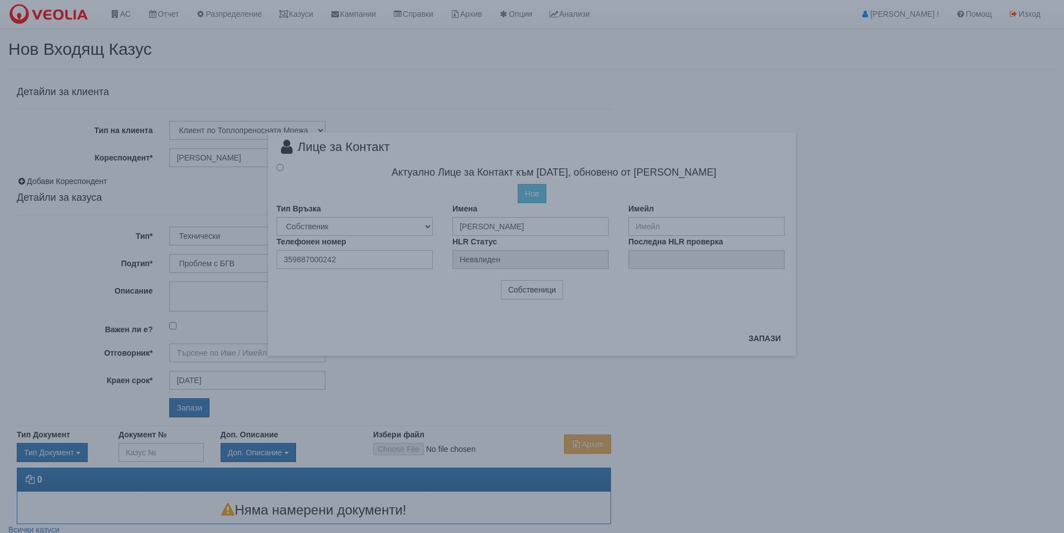
type input "[PERSON_NAME] - Технически"
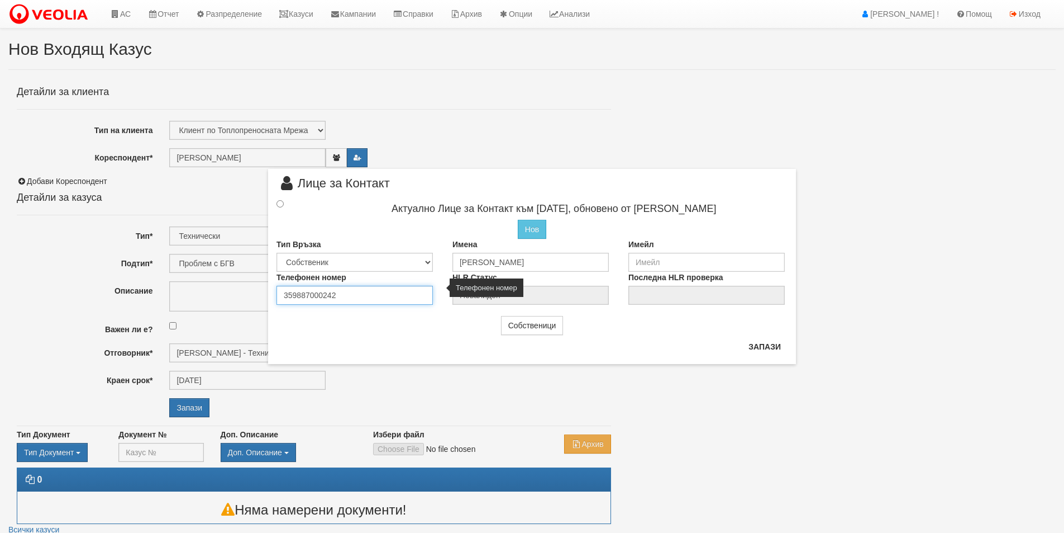
click at [359, 293] on input "359887000242" at bounding box center [355, 295] width 156 height 19
click at [277, 206] on div at bounding box center [290, 204] width 44 height 12
click at [280, 205] on input "radio" at bounding box center [280, 203] width 7 height 7
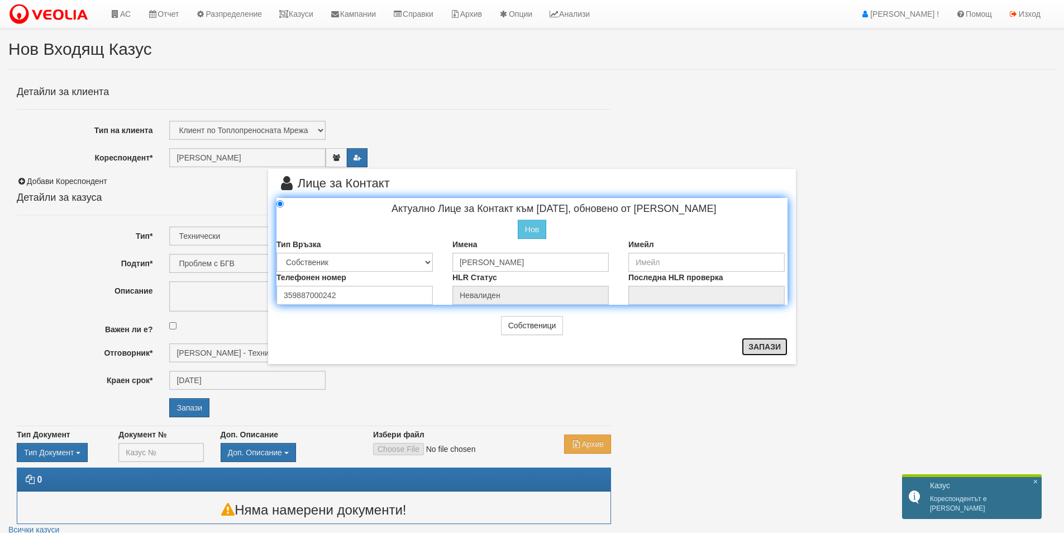
click at [755, 348] on button "Запази" at bounding box center [765, 346] width 46 height 18
radio input "true"
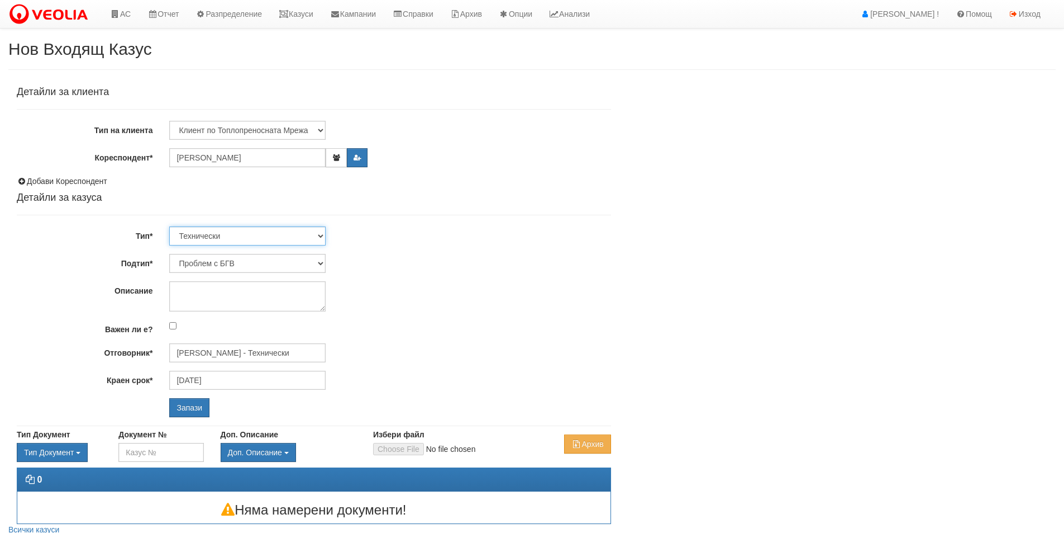
click at [198, 232] on select "Технически ФТС Търговски Административен Производствен Експлоатационен Финансов…" at bounding box center [247, 235] width 156 height 19
click at [209, 259] on select "Проблем с БГВ Теч ВОИ Теч БГВ Теч в АС Теч от водомер Проблем в АС Интервенция …" at bounding box center [247, 263] width 156 height 19
select select "Друго"
click at [169, 254] on select "Проблем с БГВ Теч ВОИ Теч БГВ Теч в АС Теч от водомер Проблем в АС Интервенция …" at bounding box center [247, 263] width 156 height 19
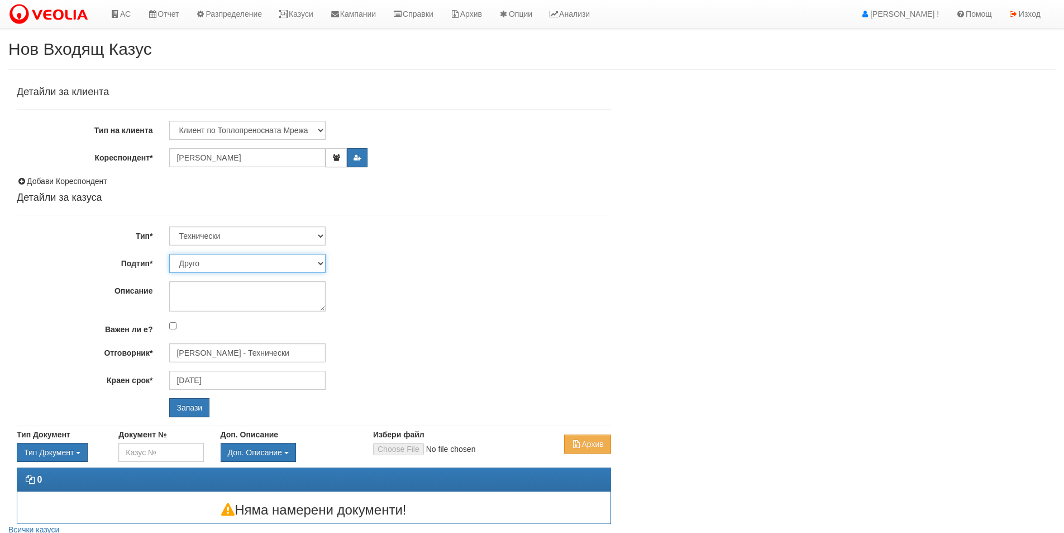
type input "[DATE]"
type input "[PERSON_NAME] - Технически"
click at [223, 304] on textarea "Описание" at bounding box center [247, 296] width 156 height 30
type textarea "п"
type textarea "С"
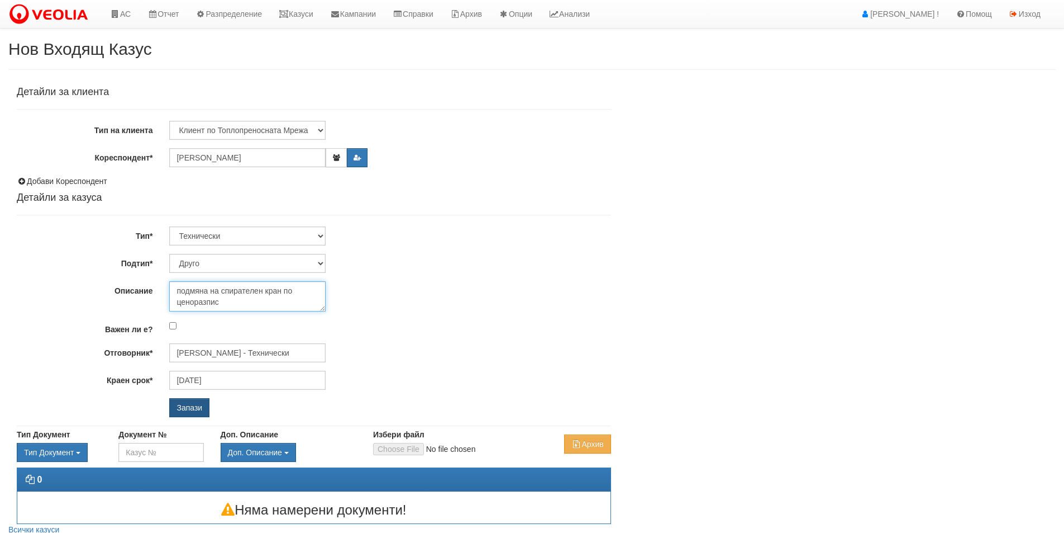
type textarea "подмяна на спирателен кран по ценоразпис"
click at [174, 409] on input "Запази" at bounding box center [189, 407] width 40 height 19
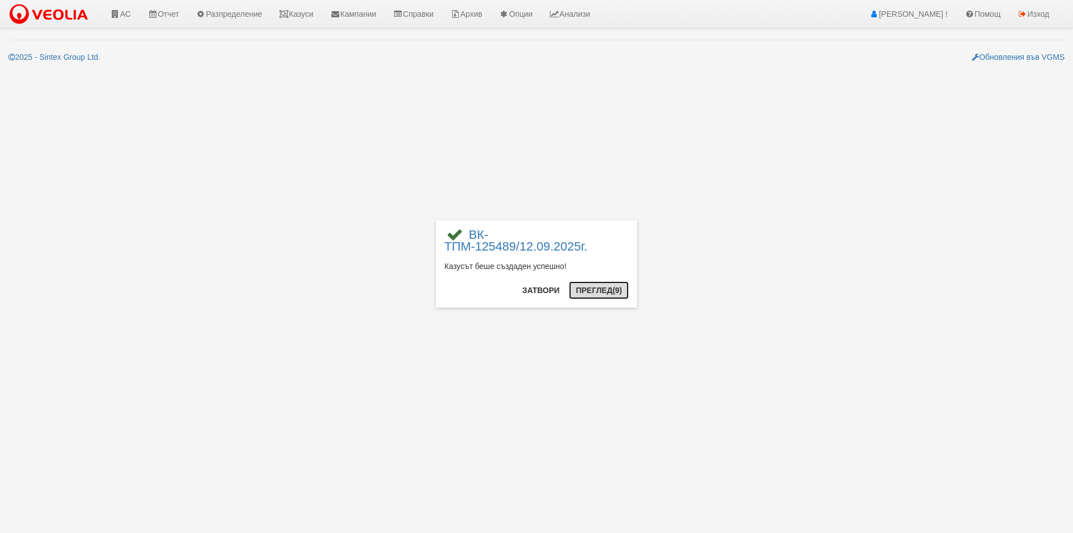
click at [621, 290] on button "Преглед (9)" at bounding box center [599, 290] width 60 height 18
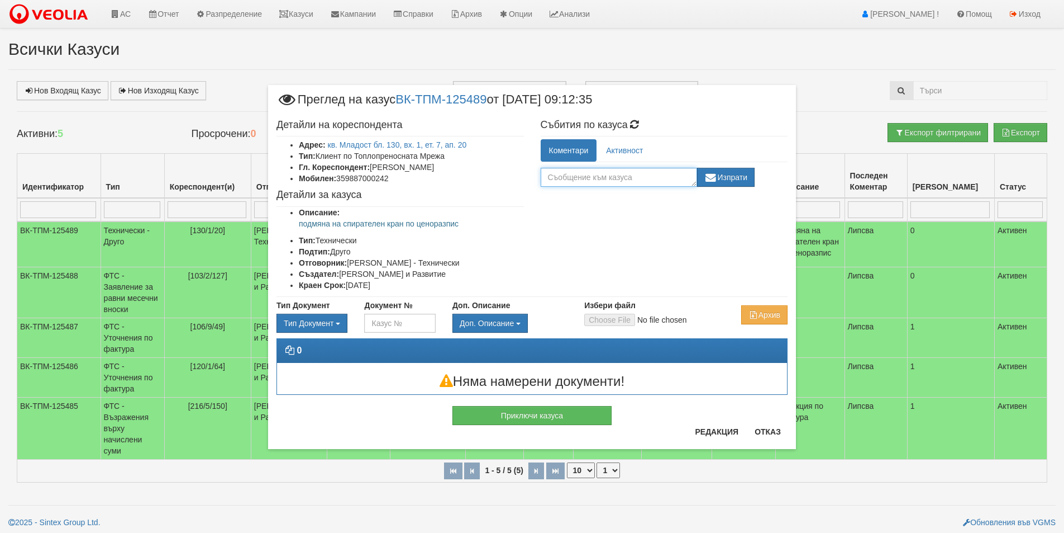
click at [615, 179] on textarea at bounding box center [619, 177] width 156 height 19
drag, startPoint x: 649, startPoint y: 179, endPoint x: 401, endPoint y: 169, distance: 248.3
click at [402, 168] on div "Детайли на кореспондента Адрес: кв. Младост бл. 130, вх. 1, ет. 7, ап. 20 Тип: …" at bounding box center [532, 205] width 528 height 183
type textarea "Комуникирано с [PERSON_NAME]"
click at [740, 179] on button "Изпрати" at bounding box center [726, 177] width 58 height 19
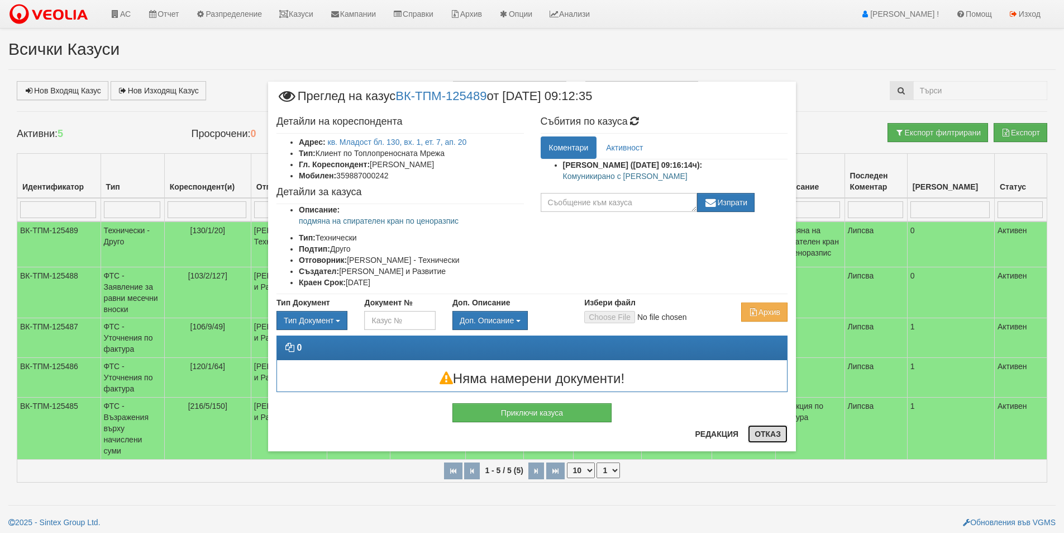
click at [772, 435] on button "Отказ" at bounding box center [768, 434] width 40 height 18
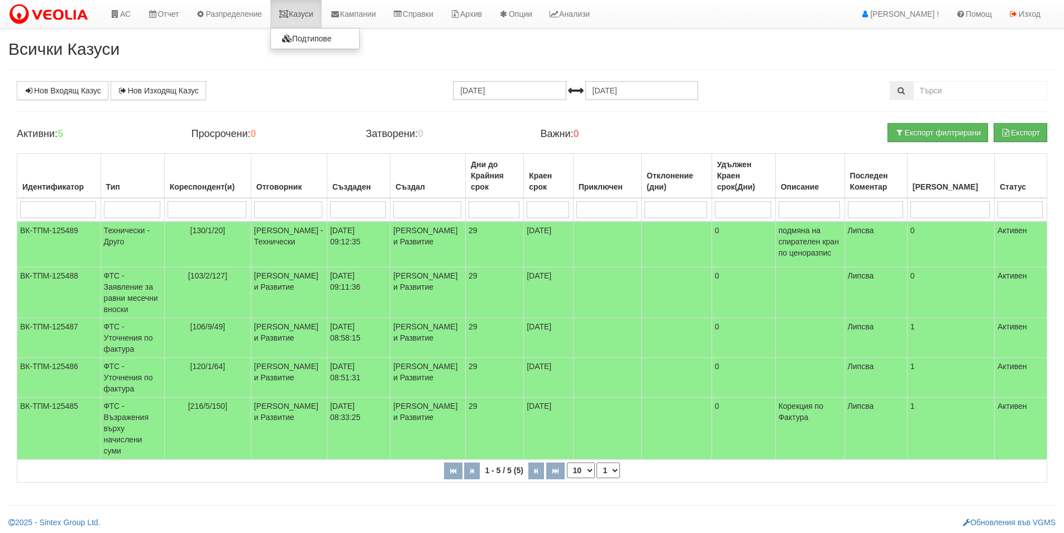
click at [302, 11] on link "Казуси" at bounding box center [295, 14] width 51 height 28
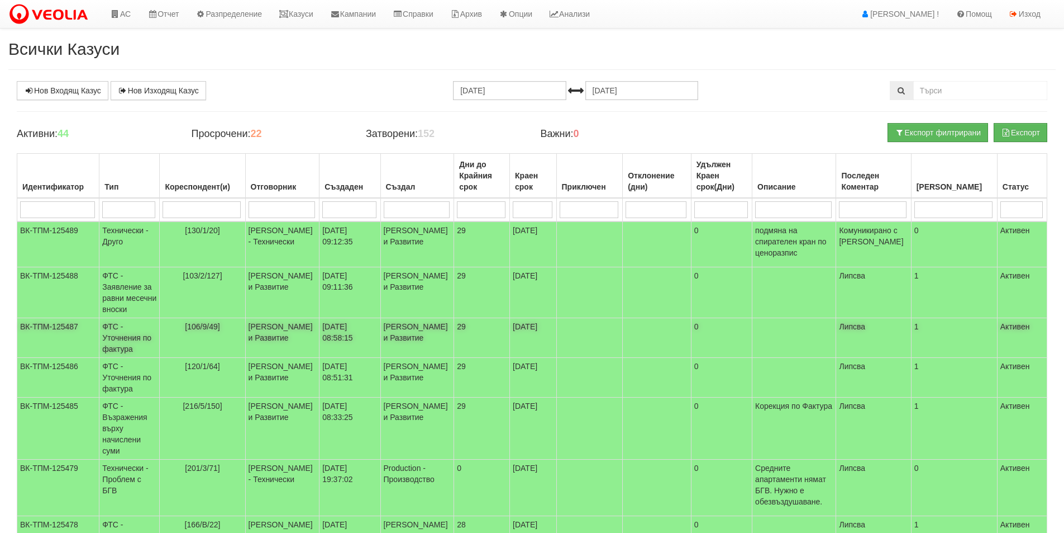
click at [278, 339] on td "[PERSON_NAME] и Развитие" at bounding box center [282, 338] width 74 height 40
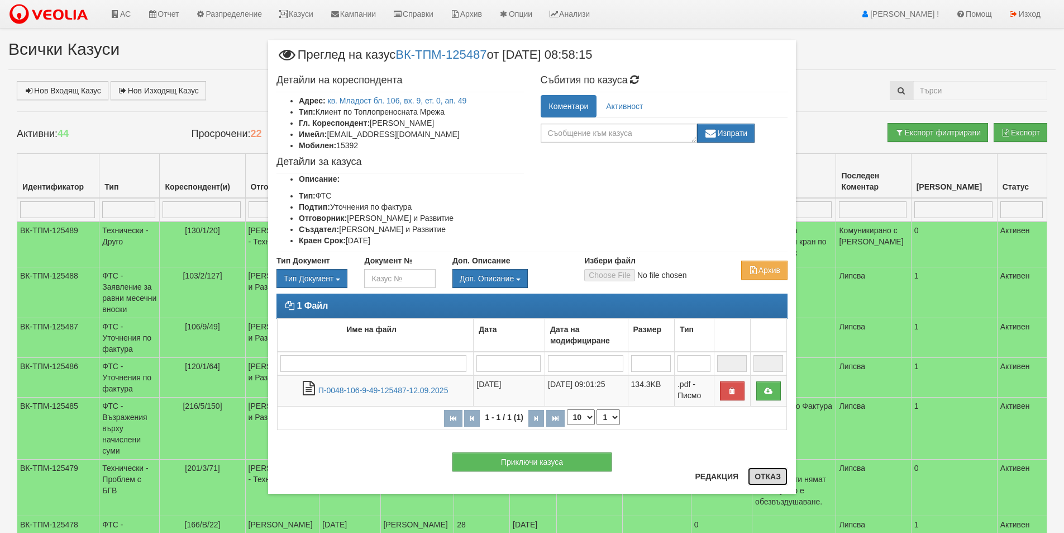
click at [779, 477] on button "Отказ" at bounding box center [768, 476] width 40 height 18
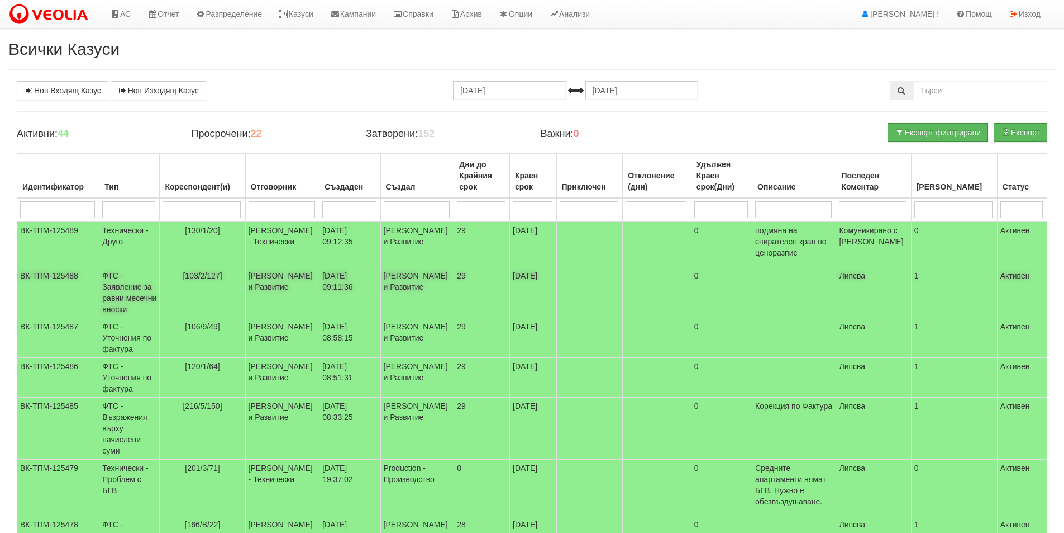
click at [206, 306] on td "[103/2/127]" at bounding box center [202, 292] width 85 height 51
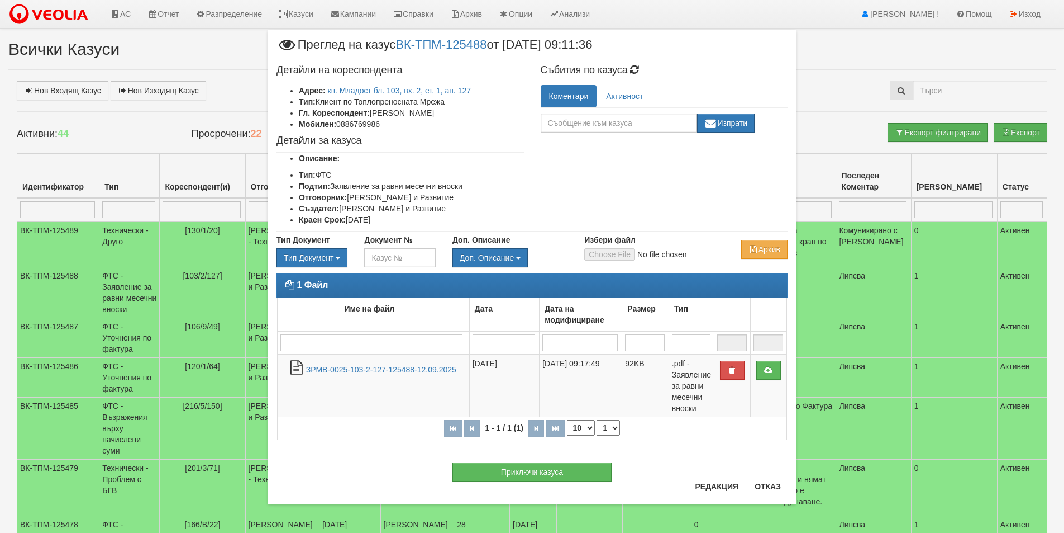
drag, startPoint x: 475, startPoint y: 113, endPoint x: 372, endPoint y: 112, distance: 102.8
click at [372, 112] on li "Гл. Кореспондент: [PERSON_NAME]" at bounding box center [411, 112] width 225 height 11
copy li "Лиляна Ненчева Петкова"
click at [378, 124] on li "Мобилен: 0886769986" at bounding box center [411, 123] width 225 height 11
drag, startPoint x: 385, startPoint y: 125, endPoint x: 339, endPoint y: 127, distance: 46.5
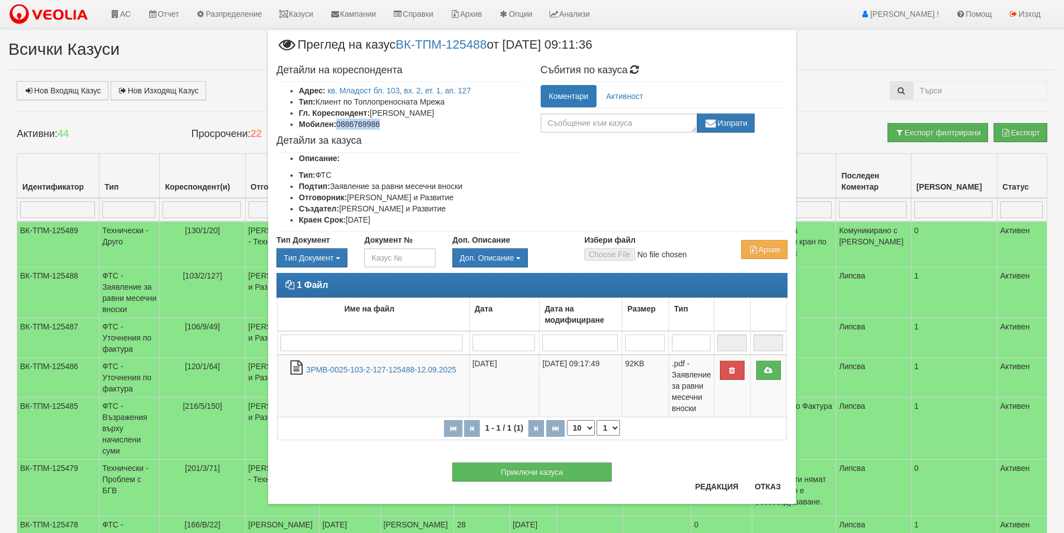
click at [339, 127] on li "Мобилен: 0886769986" at bounding box center [411, 123] width 225 height 11
copy li "0886769986"
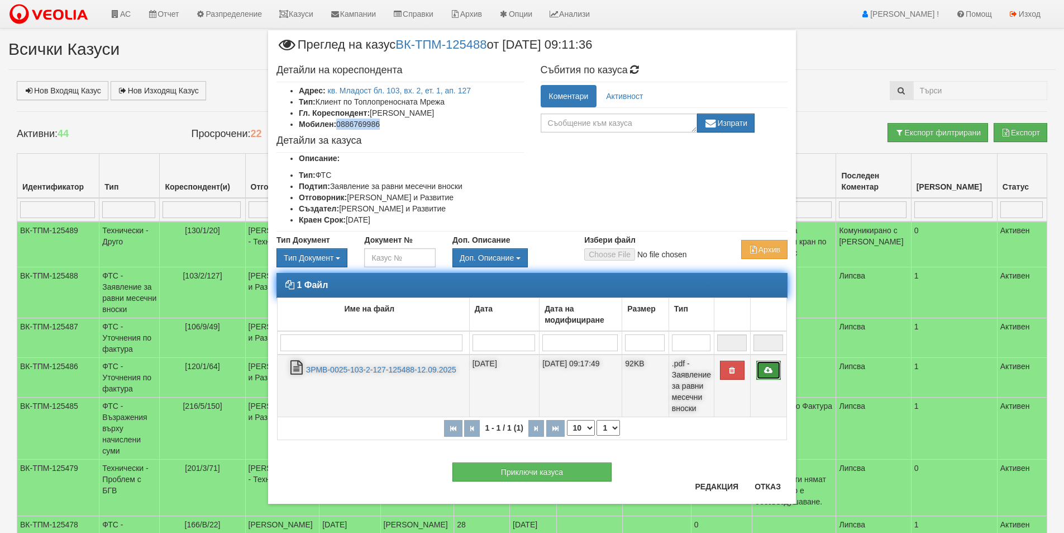
click at [762, 372] on link at bounding box center [769, 369] width 25 height 19
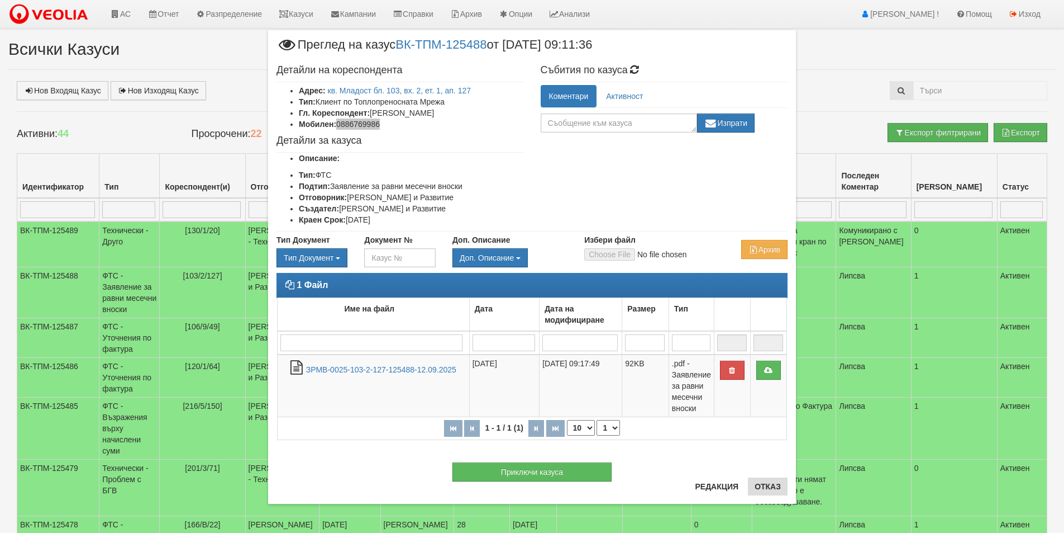
click at [766, 486] on button "Отказ" at bounding box center [768, 486] width 40 height 18
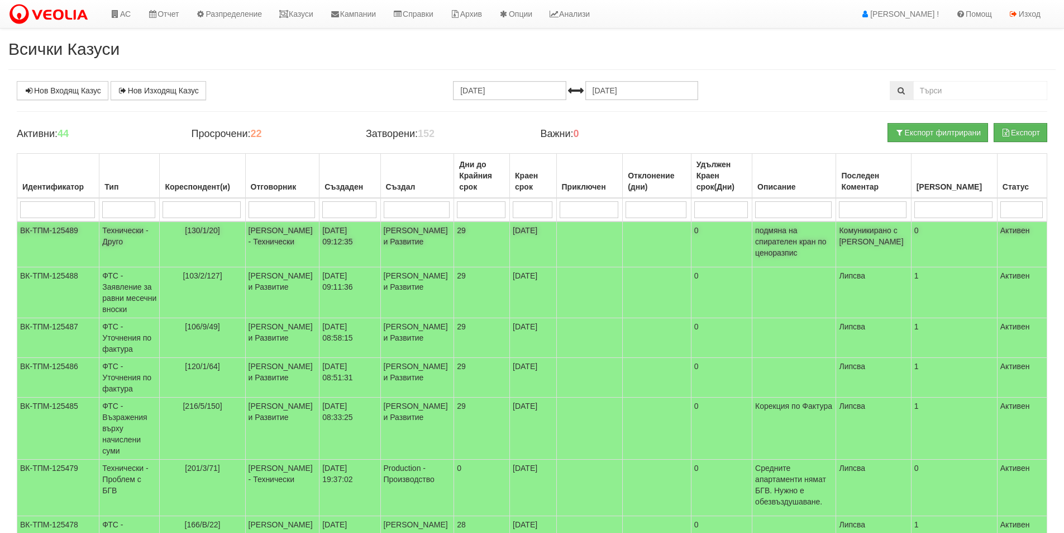
click at [204, 230] on span "[130/1/20]" at bounding box center [202, 230] width 35 height 9
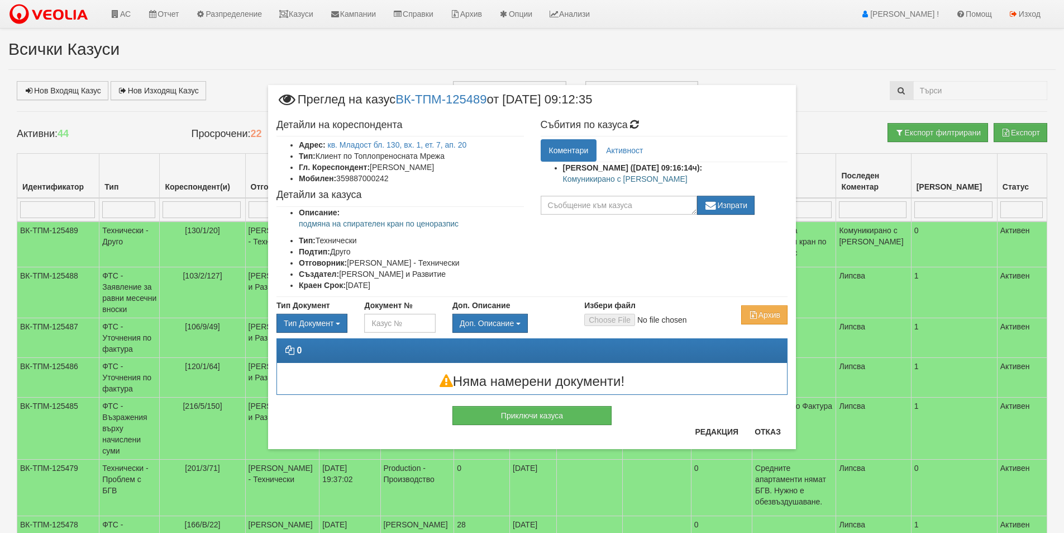
drag, startPoint x: 396, startPoint y: 179, endPoint x: 408, endPoint y: 179, distance: 11.7
click at [408, 179] on li "Мобилен: 359887000242" at bounding box center [411, 178] width 225 height 11
drag, startPoint x: 446, startPoint y: 221, endPoint x: 315, endPoint y: 225, distance: 131.4
click at [293, 224] on ul "Описание: подмяна на спирателен кран по ценоразпис Тип: Технически Подтип: Друг…" at bounding box center [401, 249] width 248 height 84
copy p "подмяна на спирателен кран по ценоразпис"
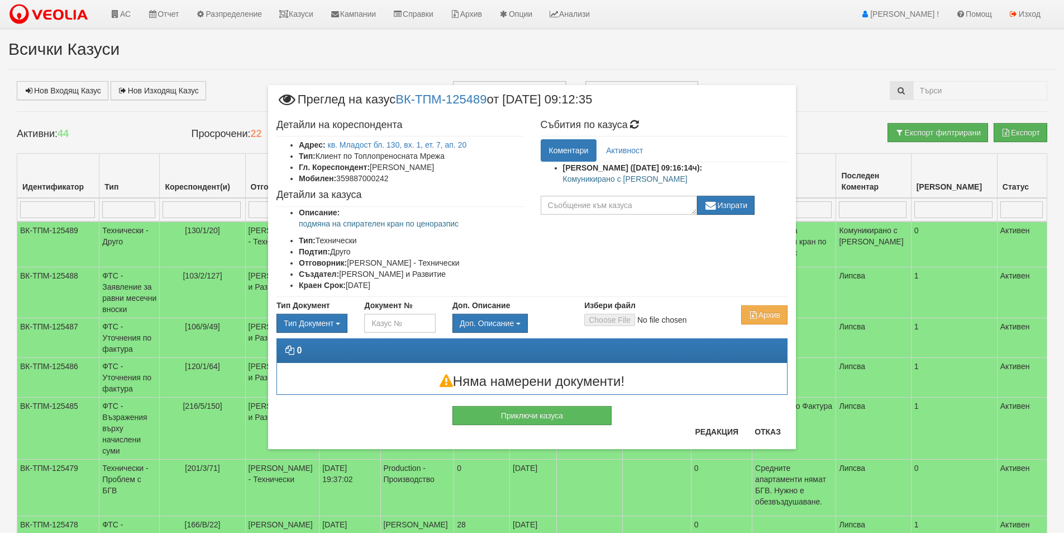
click at [771, 425] on div "Приключи казуса" at bounding box center [532, 409] width 528 height 30
click at [772, 430] on button "Отказ" at bounding box center [768, 431] width 40 height 18
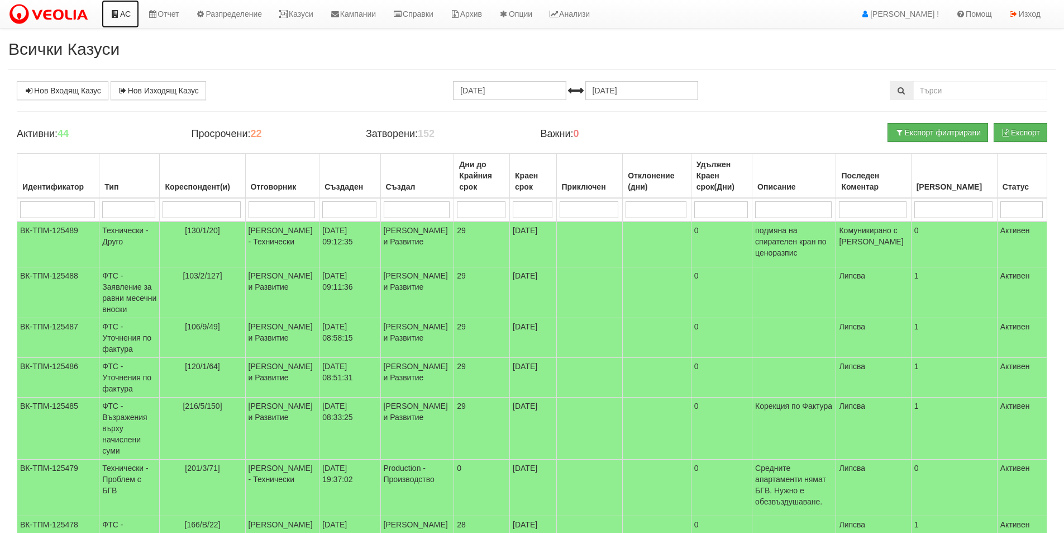
click at [121, 16] on link "АС" at bounding box center [120, 14] width 37 height 28
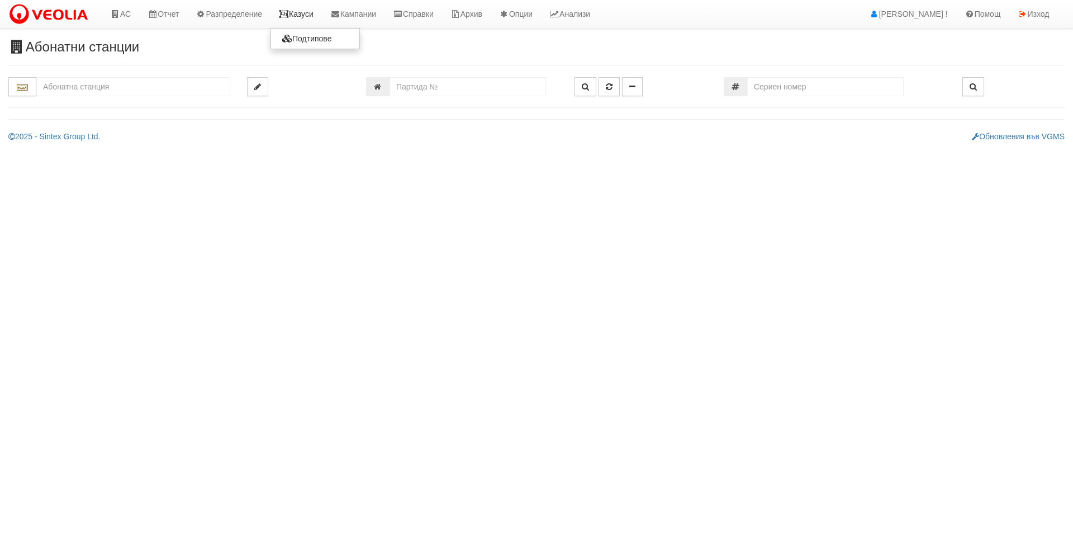
click at [308, 9] on link "Казуси" at bounding box center [295, 14] width 51 height 28
